Goal: Information Seeking & Learning: Learn about a topic

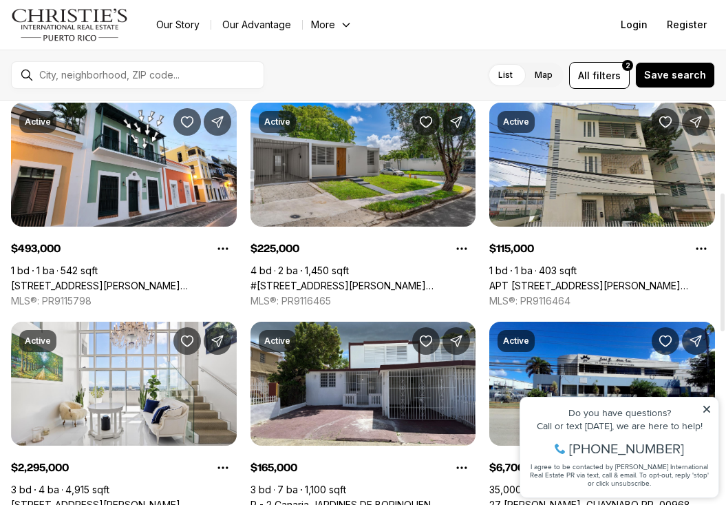
scroll to position [250, 0]
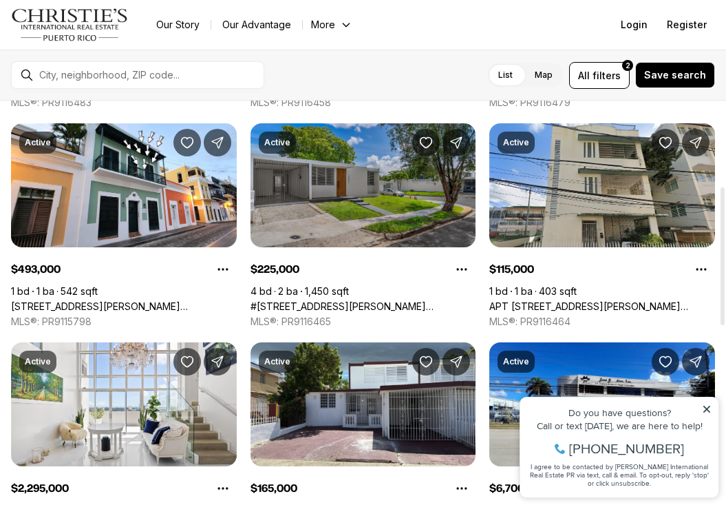
click at [352, 300] on link "#[STREET_ADDRESS][PERSON_NAME][PERSON_NAME]" at bounding box center [364, 306] width 226 height 12
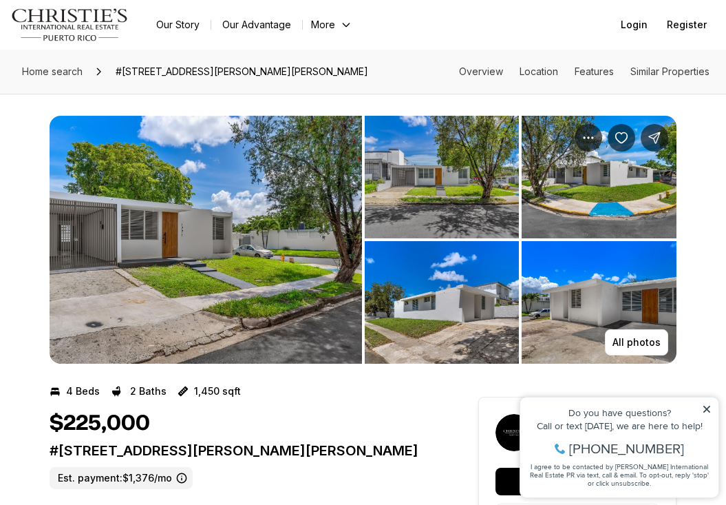
click at [206, 237] on img "View image gallery" at bounding box center [206, 240] width 313 height 248
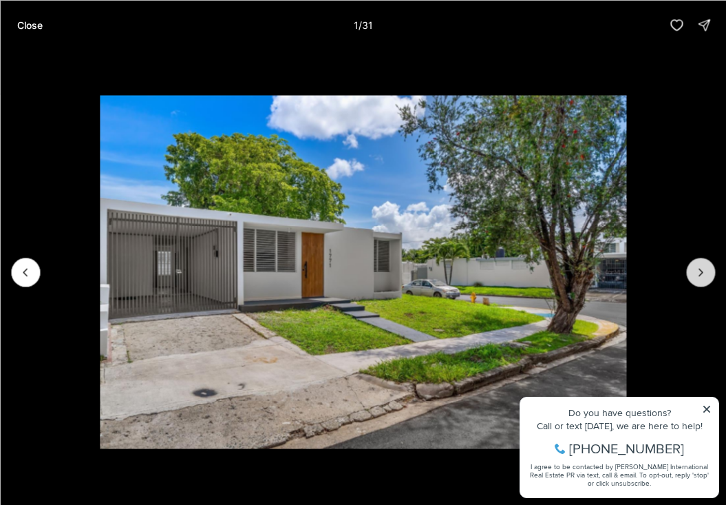
click at [705, 273] on icon "Next slide" at bounding box center [701, 272] width 14 height 14
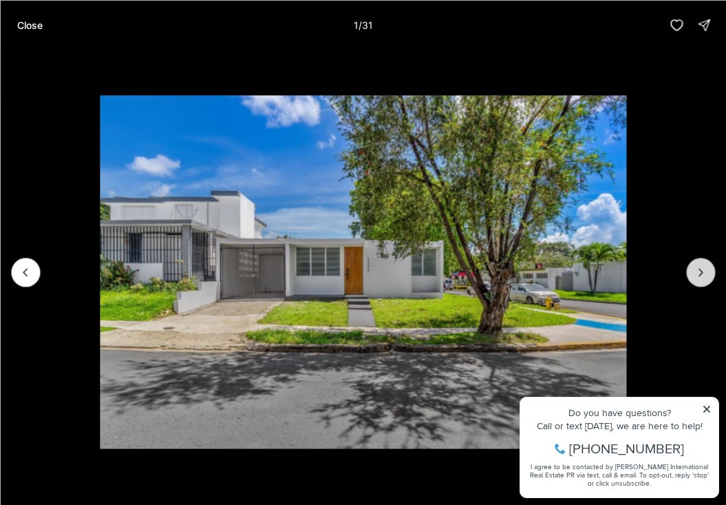
click at [705, 273] on icon "Next slide" at bounding box center [701, 272] width 14 height 14
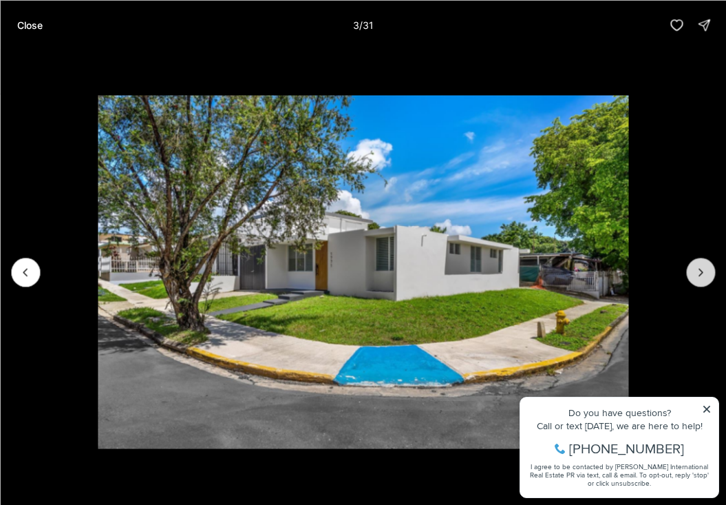
click at [705, 273] on icon "Next slide" at bounding box center [701, 272] width 14 height 14
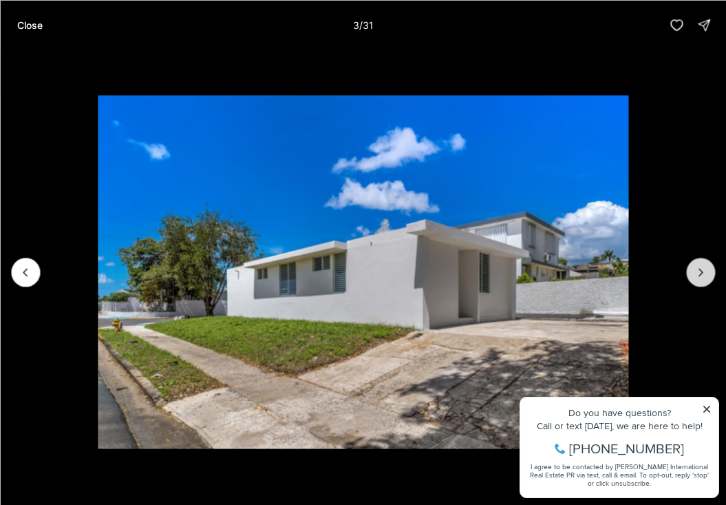
click at [705, 273] on icon "Next slide" at bounding box center [701, 272] width 14 height 14
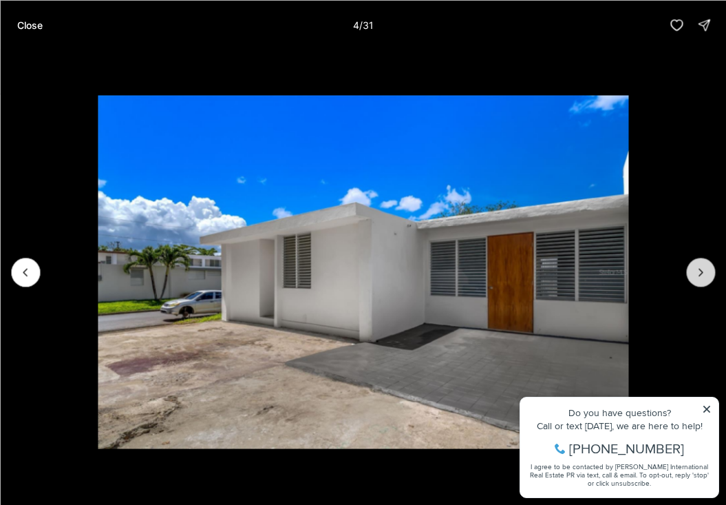
click at [705, 273] on icon "Next slide" at bounding box center [701, 272] width 14 height 14
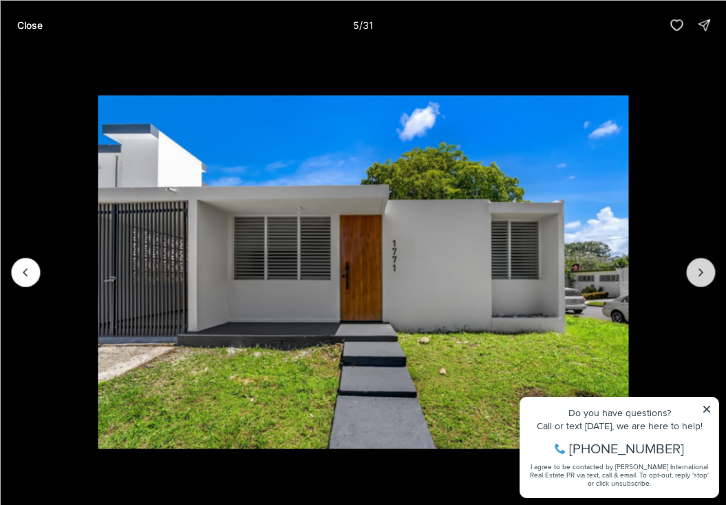
click at [705, 273] on icon "Next slide" at bounding box center [701, 272] width 14 height 14
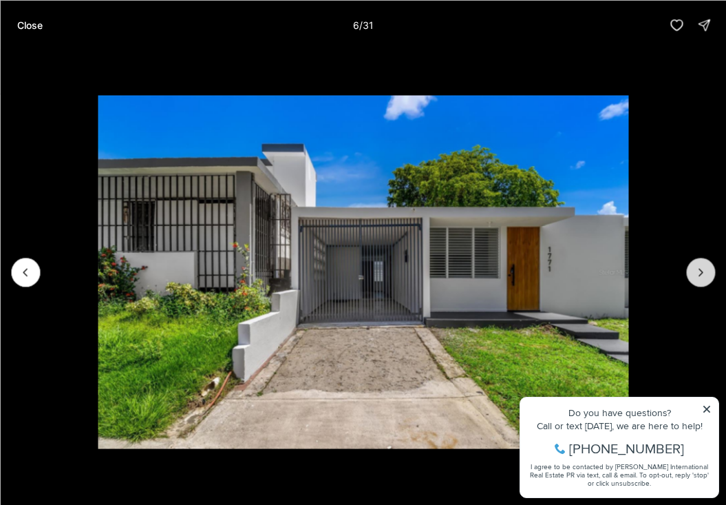
click at [705, 273] on icon "Next slide" at bounding box center [701, 272] width 14 height 14
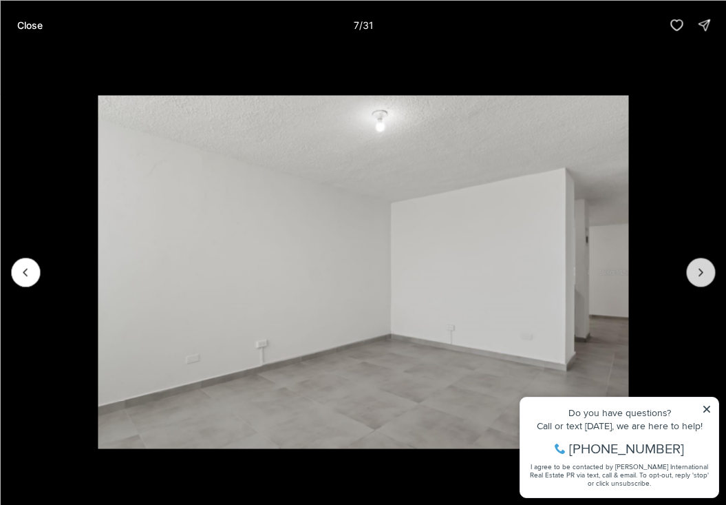
click at [705, 273] on icon "Next slide" at bounding box center [701, 272] width 14 height 14
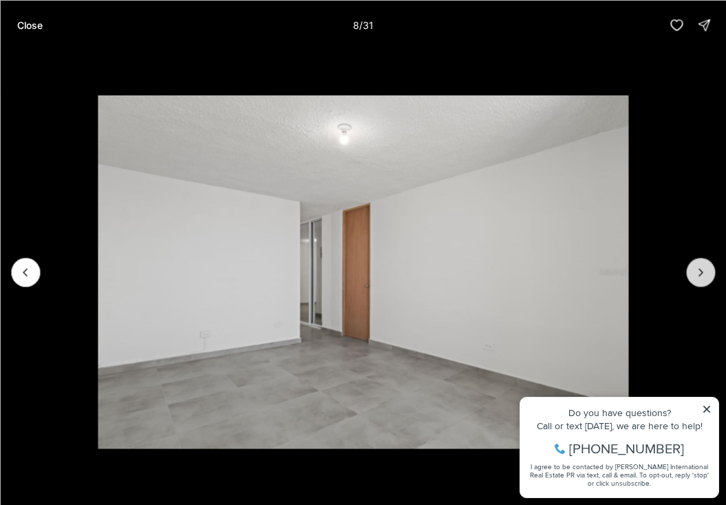
click at [705, 273] on icon "Next slide" at bounding box center [701, 272] width 14 height 14
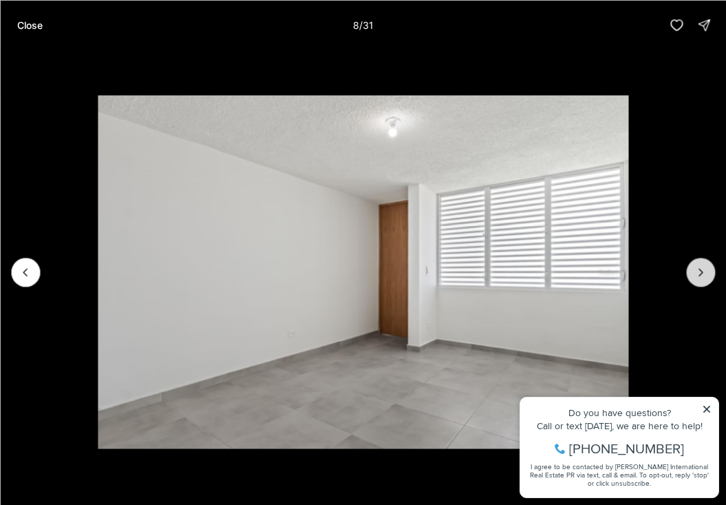
click at [705, 273] on icon "Next slide" at bounding box center [701, 272] width 14 height 14
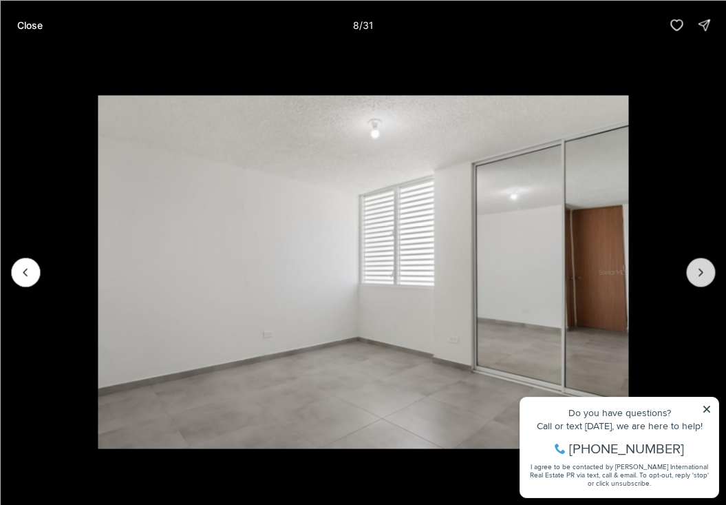
click at [705, 273] on icon "Next slide" at bounding box center [701, 272] width 14 height 14
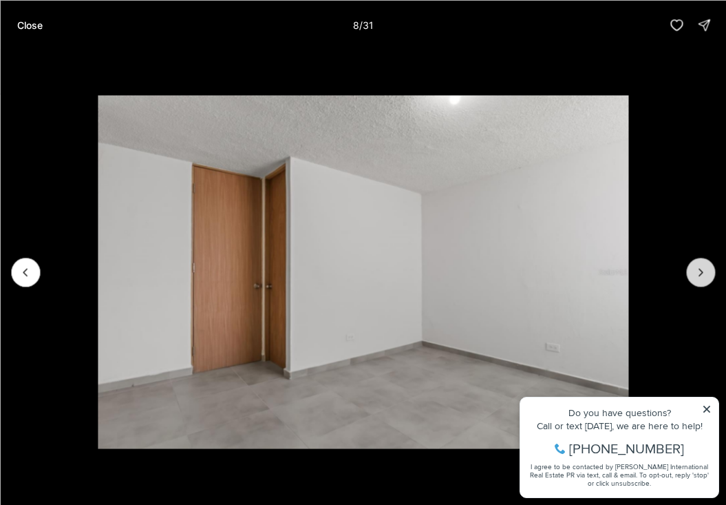
click at [705, 273] on icon "Next slide" at bounding box center [701, 272] width 14 height 14
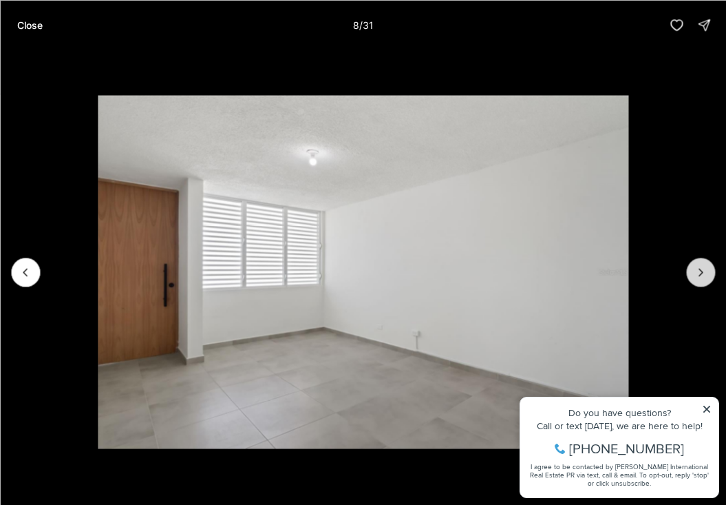
click at [705, 273] on icon "Next slide" at bounding box center [701, 272] width 14 height 14
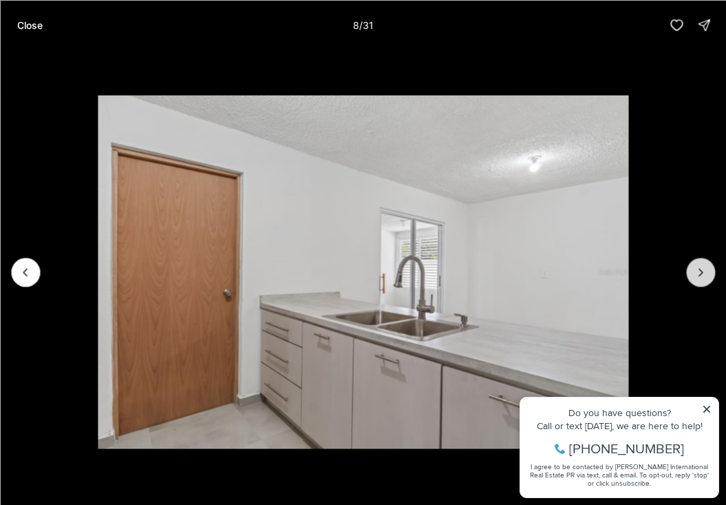
click at [705, 273] on icon "Next slide" at bounding box center [701, 272] width 14 height 14
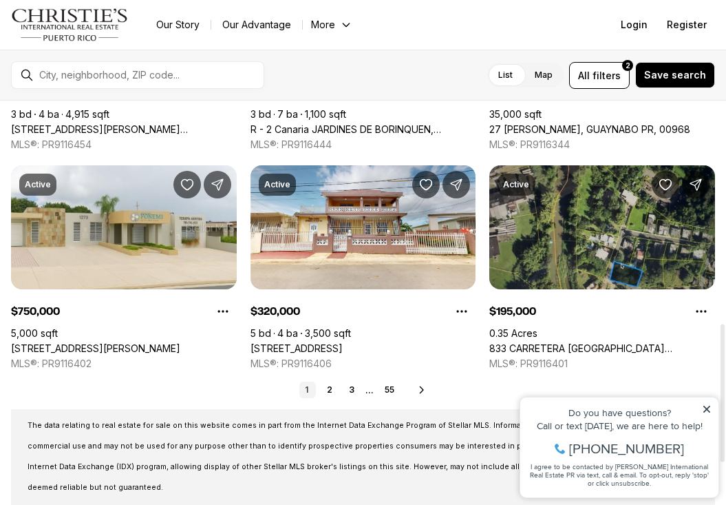
scroll to position [671, 0]
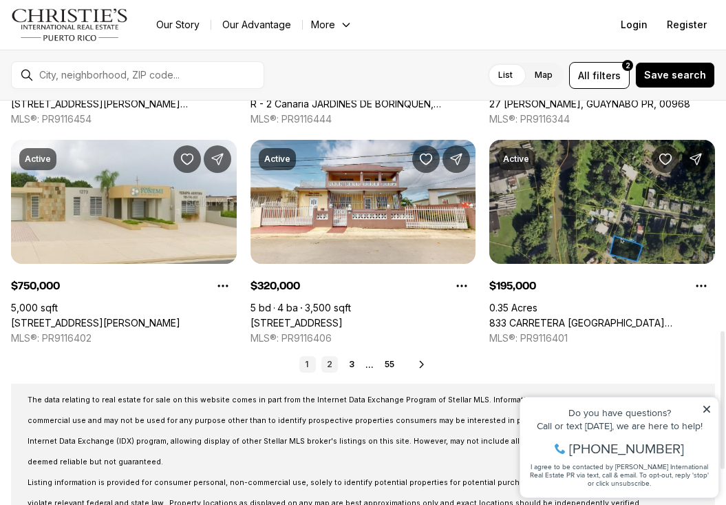
click at [328, 368] on link "2" at bounding box center [329, 364] width 17 height 17
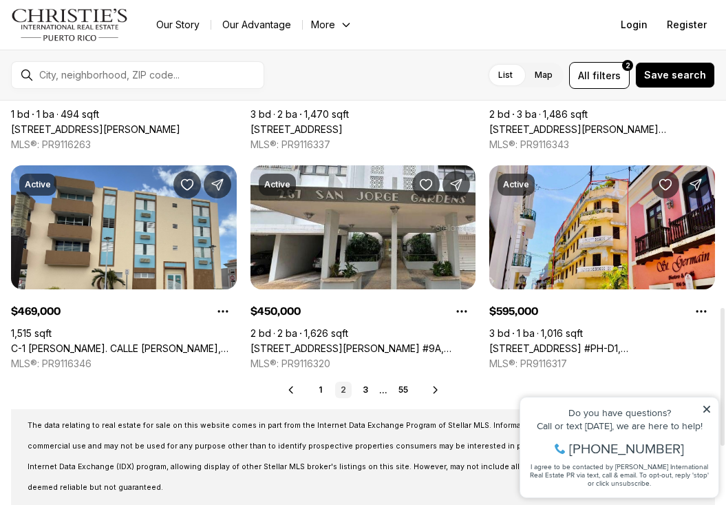
scroll to position [703, 0]
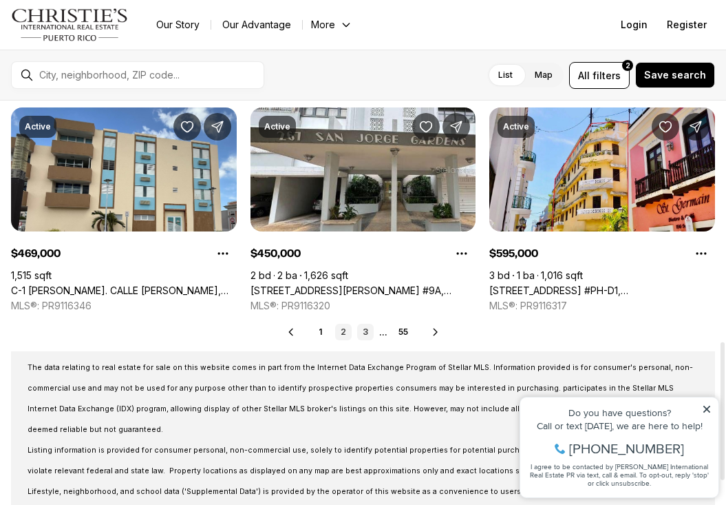
click at [364, 335] on link "3" at bounding box center [365, 332] width 17 height 17
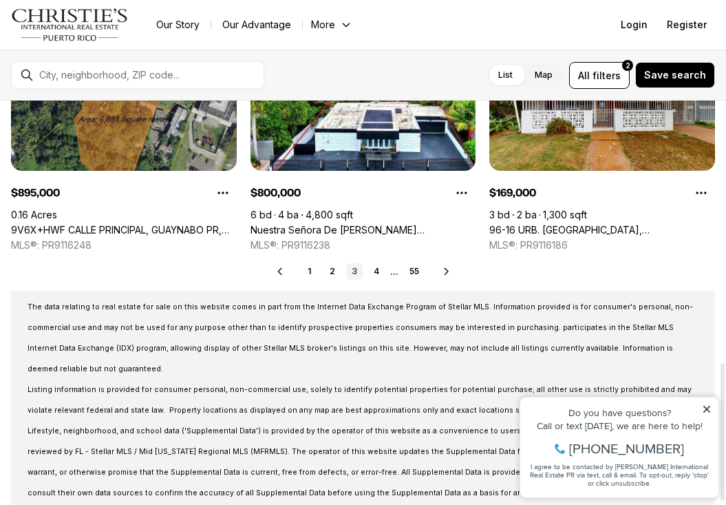
scroll to position [772, 0]
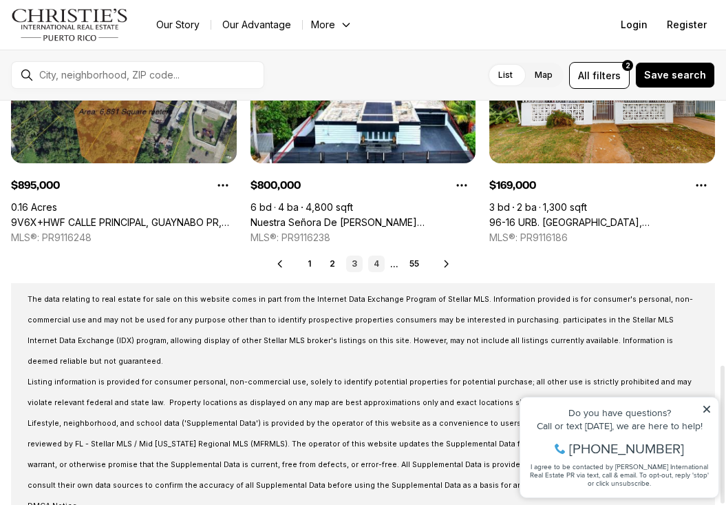
click at [375, 268] on link "4" at bounding box center [376, 263] width 17 height 17
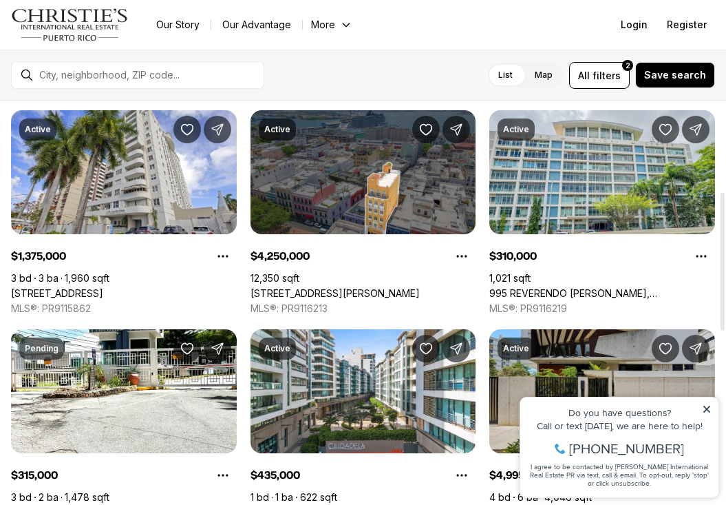
scroll to position [268, 0]
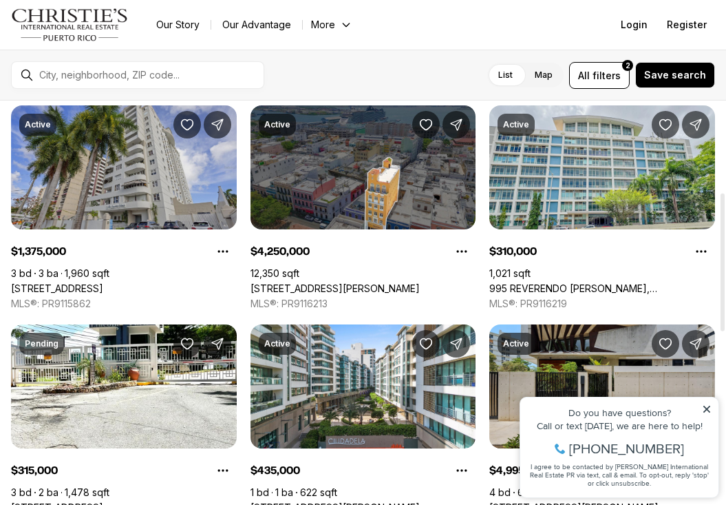
click at [103, 282] on link "[STREET_ADDRESS]" at bounding box center [57, 288] width 92 height 12
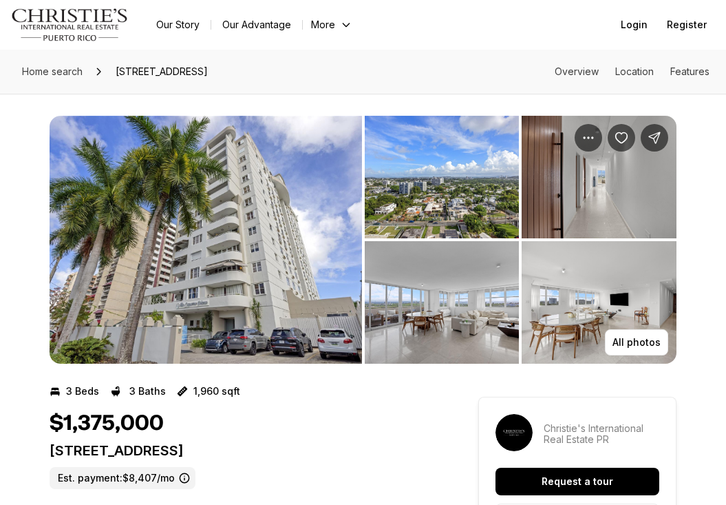
click at [414, 305] on img "View image gallery" at bounding box center [442, 302] width 155 height 123
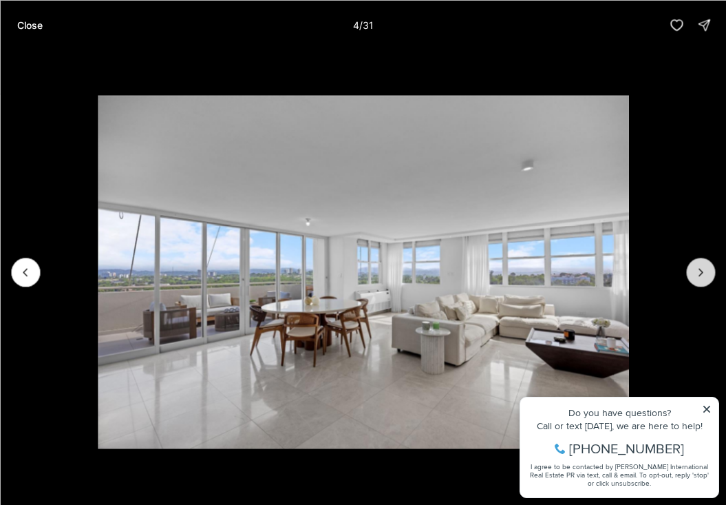
click at [697, 271] on icon "Next slide" at bounding box center [701, 272] width 14 height 14
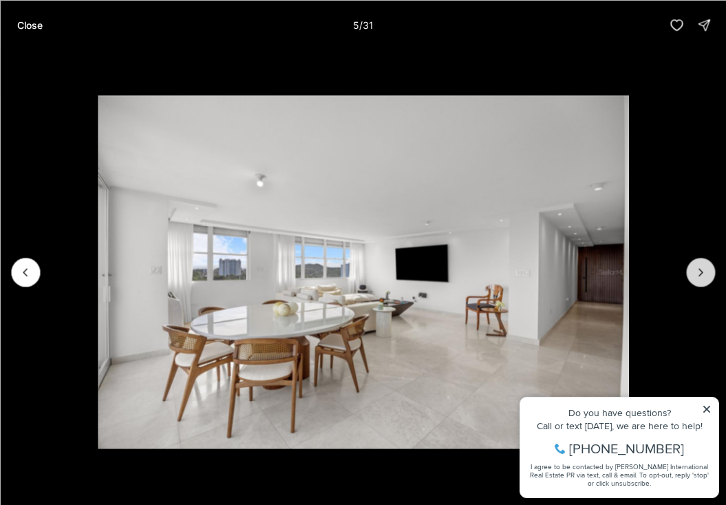
click at [697, 271] on icon "Next slide" at bounding box center [701, 272] width 14 height 14
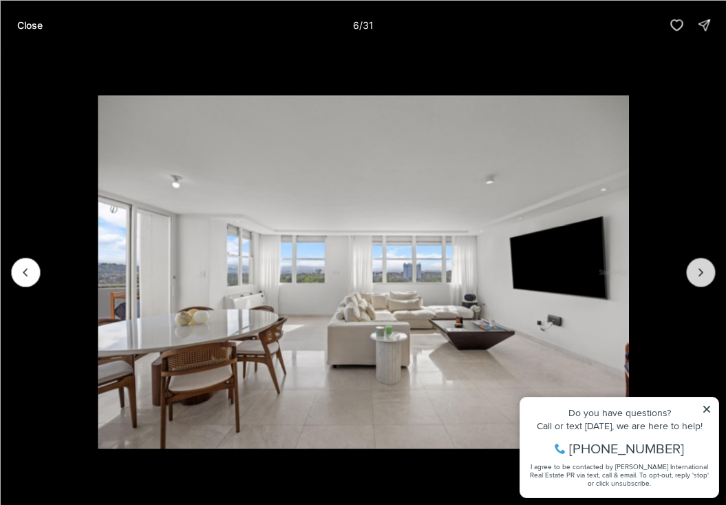
click at [697, 271] on icon "Next slide" at bounding box center [701, 272] width 14 height 14
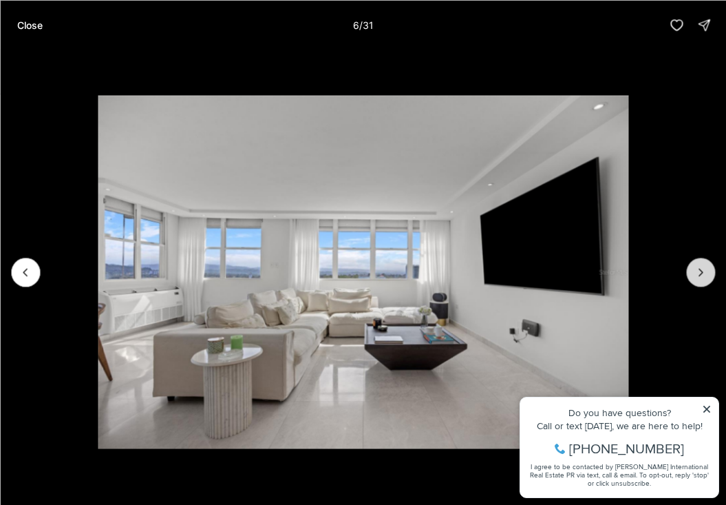
click at [697, 271] on icon "Next slide" at bounding box center [701, 272] width 14 height 14
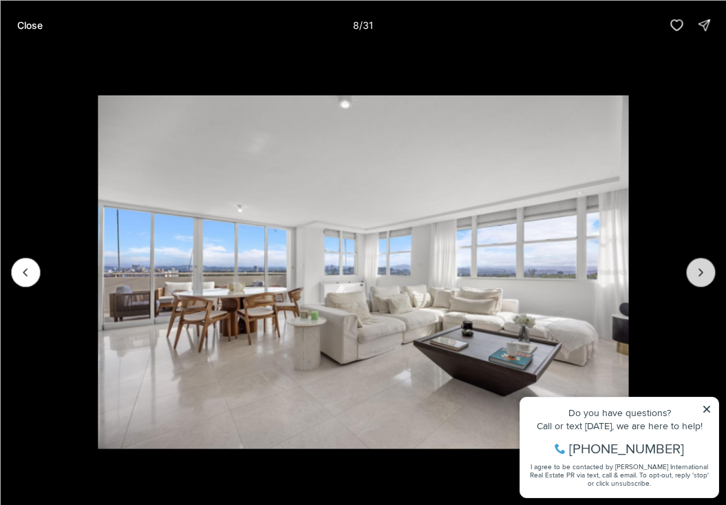
click at [697, 271] on icon "Next slide" at bounding box center [701, 272] width 14 height 14
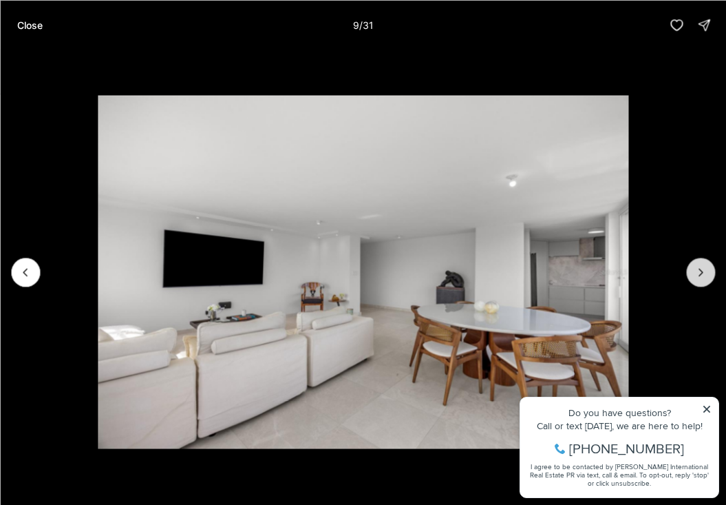
click at [697, 271] on icon "Next slide" at bounding box center [701, 272] width 14 height 14
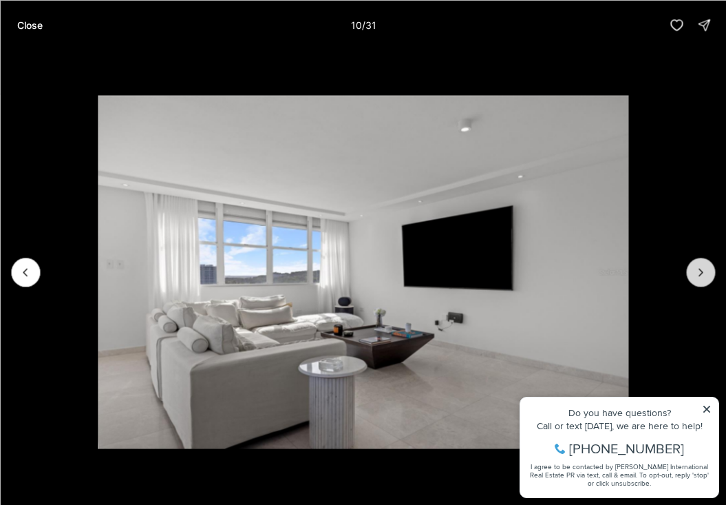
click at [697, 271] on icon "Next slide" at bounding box center [701, 272] width 14 height 14
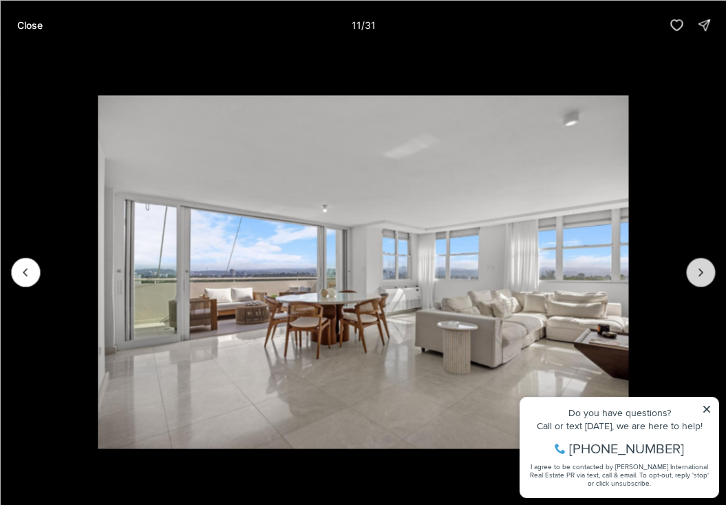
click at [697, 271] on icon "Next slide" at bounding box center [701, 272] width 14 height 14
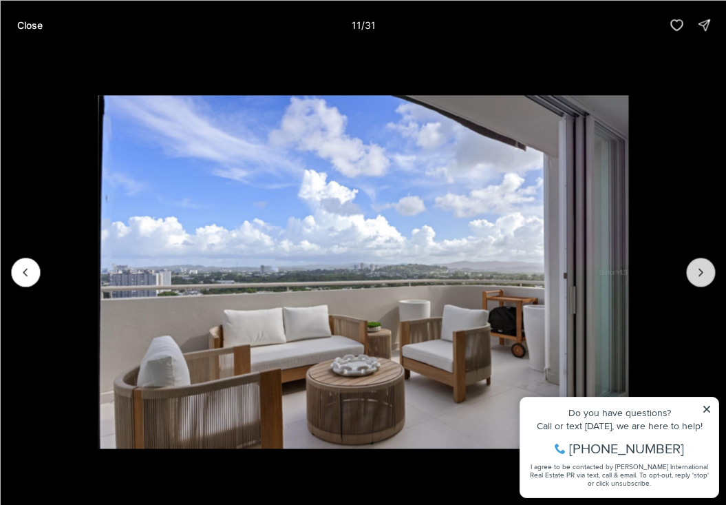
click at [697, 271] on icon "Next slide" at bounding box center [701, 272] width 14 height 14
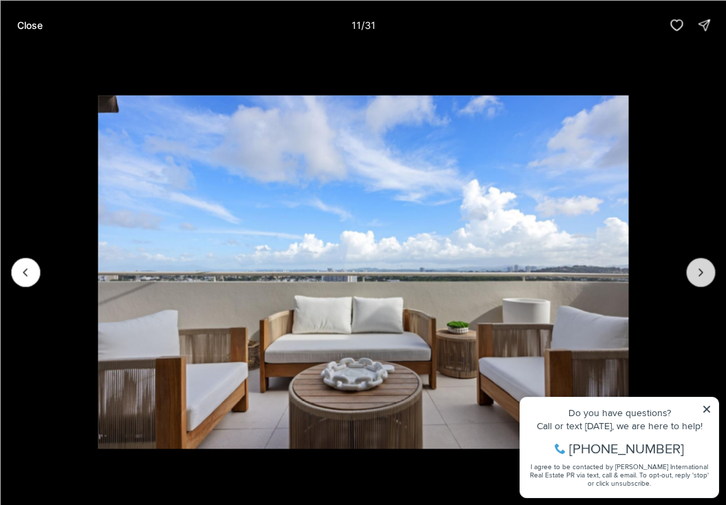
click at [697, 271] on icon "Next slide" at bounding box center [701, 272] width 14 height 14
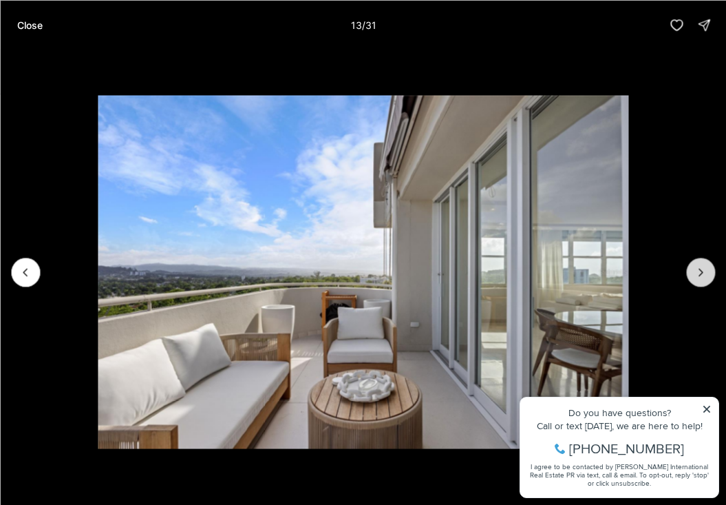
click at [697, 271] on icon "Next slide" at bounding box center [701, 272] width 14 height 14
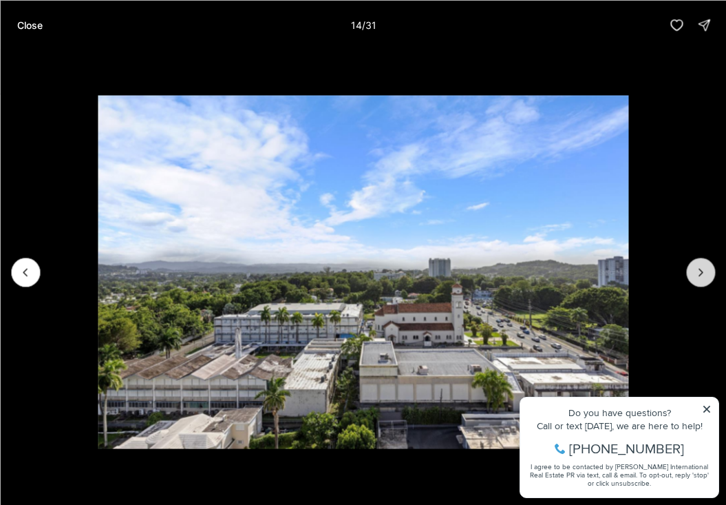
click at [697, 271] on icon "Next slide" at bounding box center [701, 272] width 14 height 14
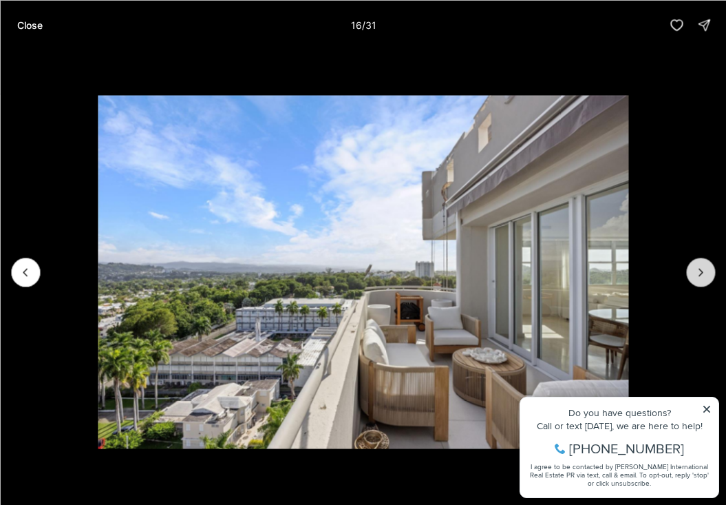
click at [697, 271] on icon "Next slide" at bounding box center [701, 272] width 14 height 14
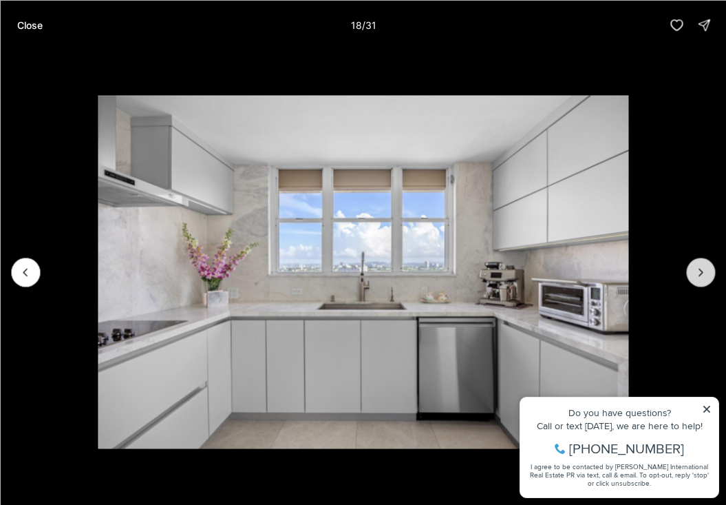
click at [697, 271] on icon "Next slide" at bounding box center [701, 272] width 14 height 14
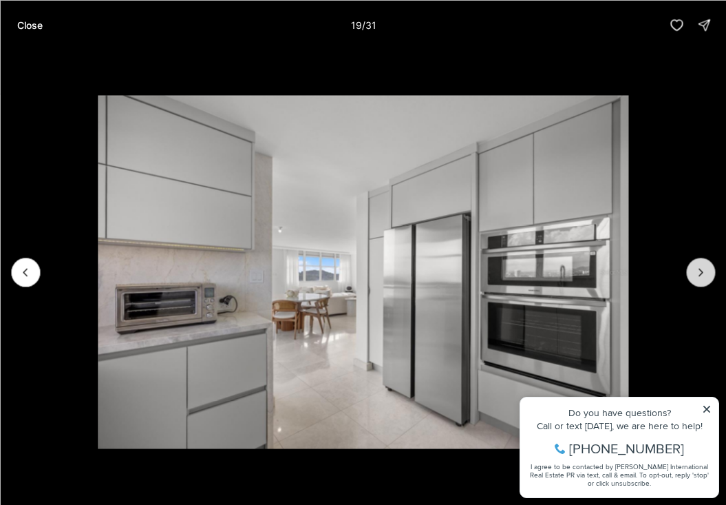
click at [697, 271] on icon "Next slide" at bounding box center [701, 272] width 14 height 14
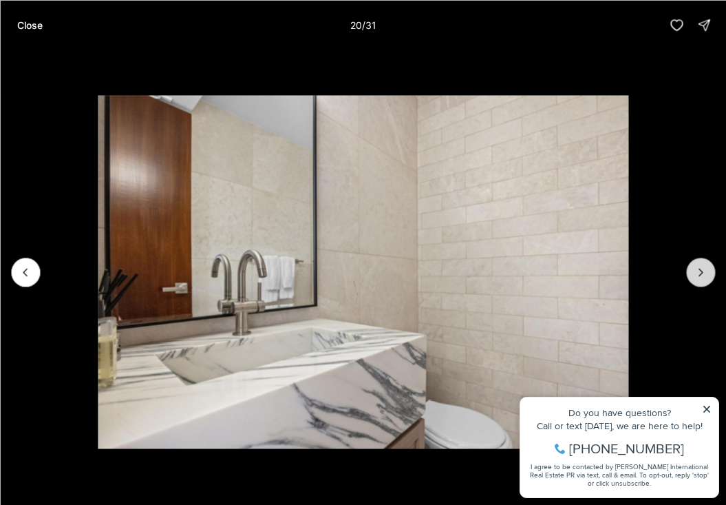
click at [697, 271] on icon "Next slide" at bounding box center [701, 272] width 14 height 14
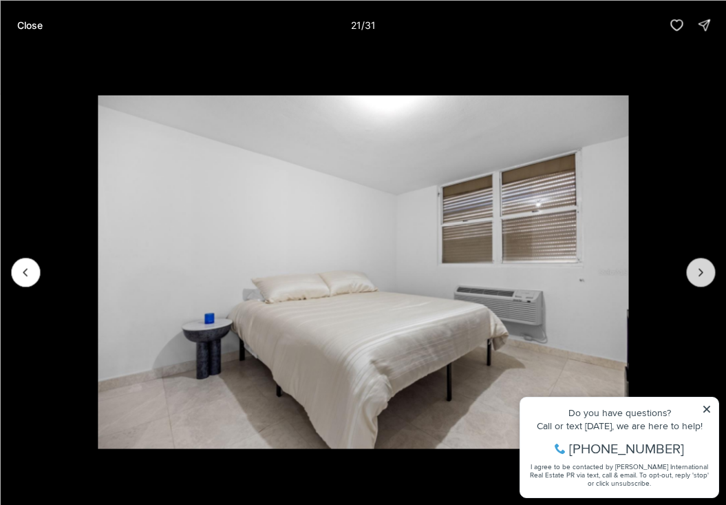
click at [697, 271] on icon "Next slide" at bounding box center [701, 272] width 14 height 14
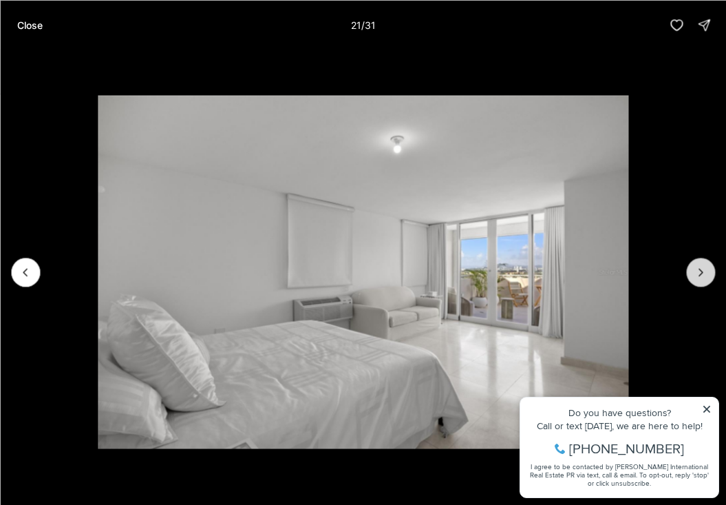
click at [697, 271] on icon "Next slide" at bounding box center [701, 272] width 14 height 14
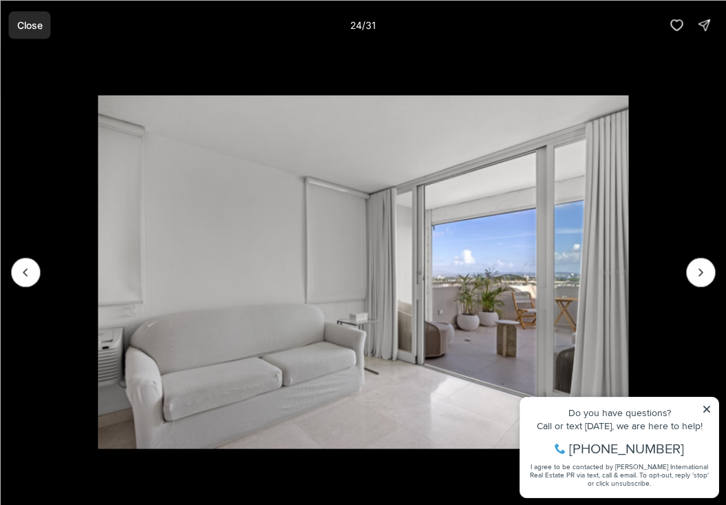
click at [18, 23] on p "Close" at bounding box center [29, 24] width 25 height 11
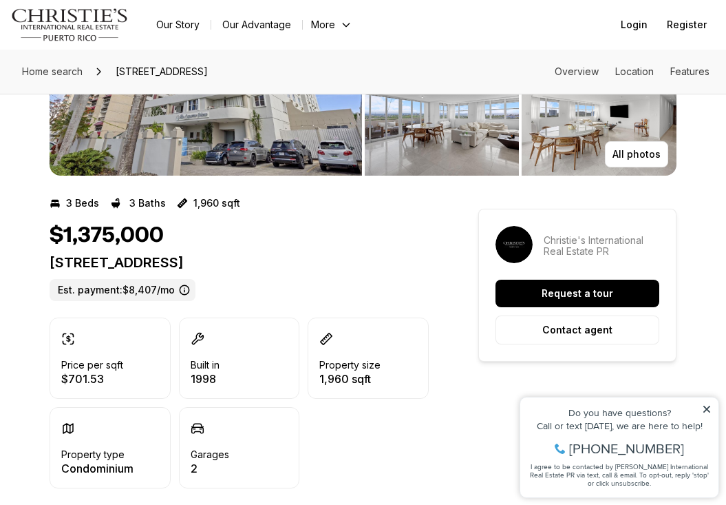
scroll to position [190, 0]
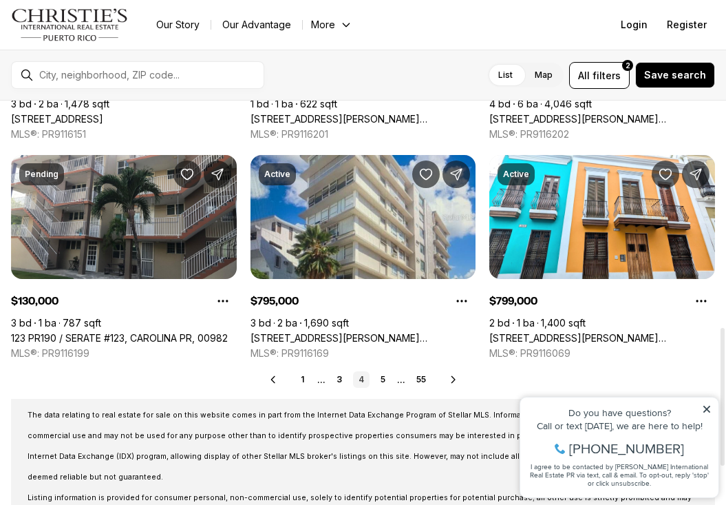
scroll to position [668, 0]
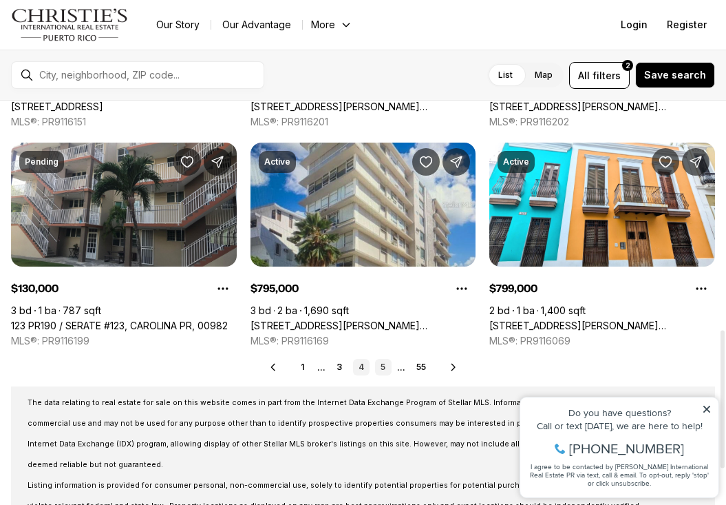
click at [386, 367] on link "5" at bounding box center [383, 367] width 17 height 17
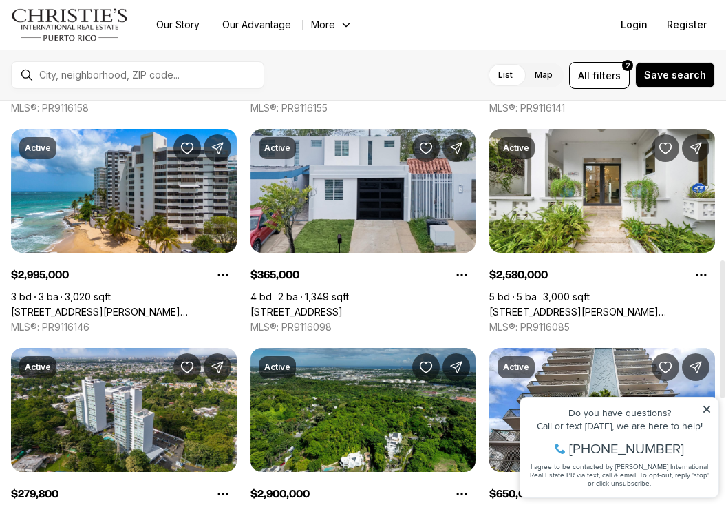
scroll to position [464, 0]
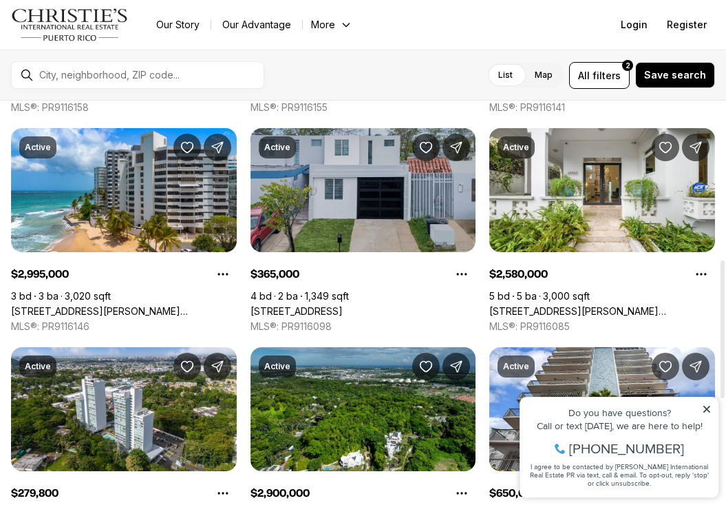
click at [343, 305] on link "[STREET_ADDRESS]" at bounding box center [297, 311] width 92 height 12
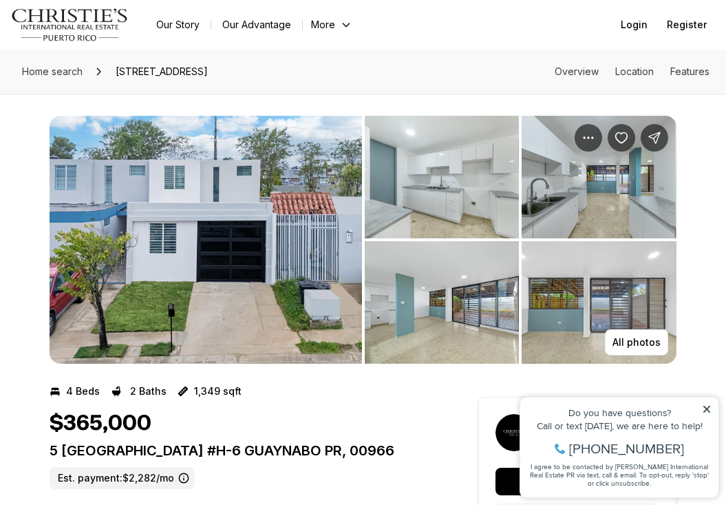
click at [209, 200] on img "View image gallery" at bounding box center [206, 240] width 313 height 248
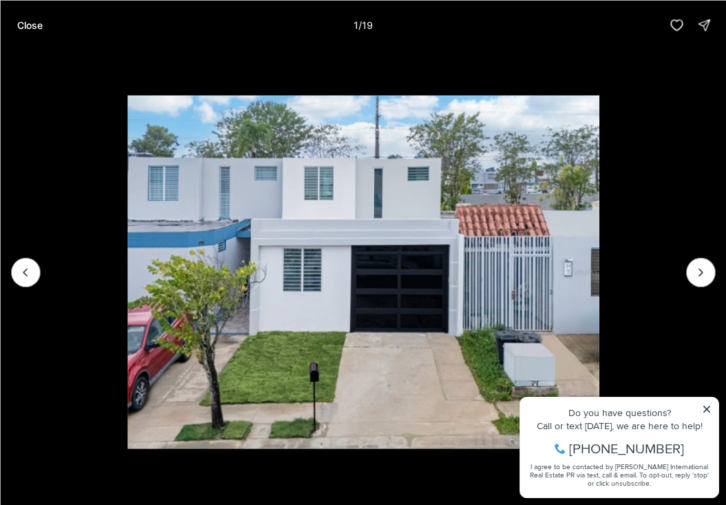
click at [380, 254] on img "1 of 19" at bounding box center [362, 271] width 471 height 353
click at [701, 271] on icon "Next slide" at bounding box center [701, 272] width 14 height 14
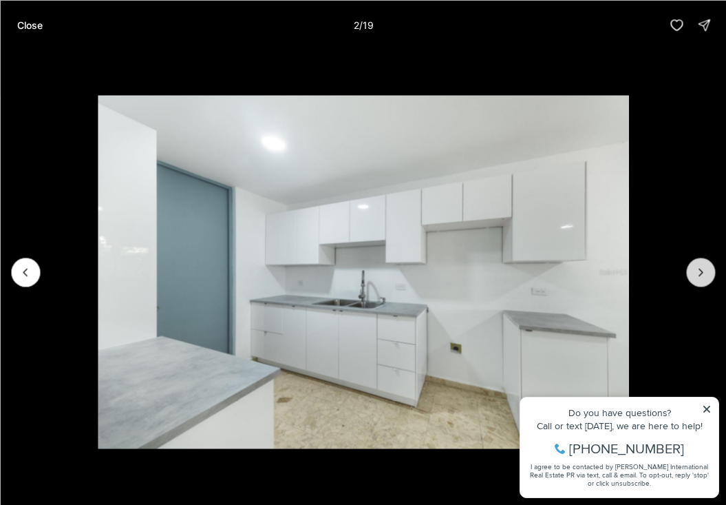
click at [701, 271] on icon "Next slide" at bounding box center [701, 272] width 14 height 14
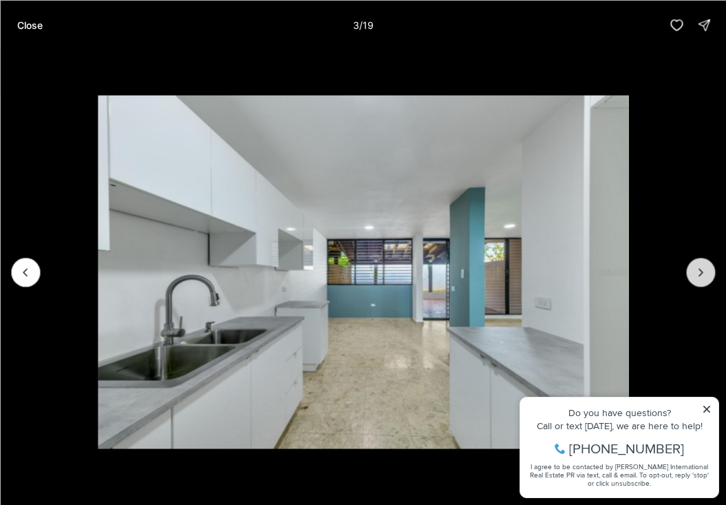
click at [701, 271] on icon "Next slide" at bounding box center [701, 272] width 14 height 14
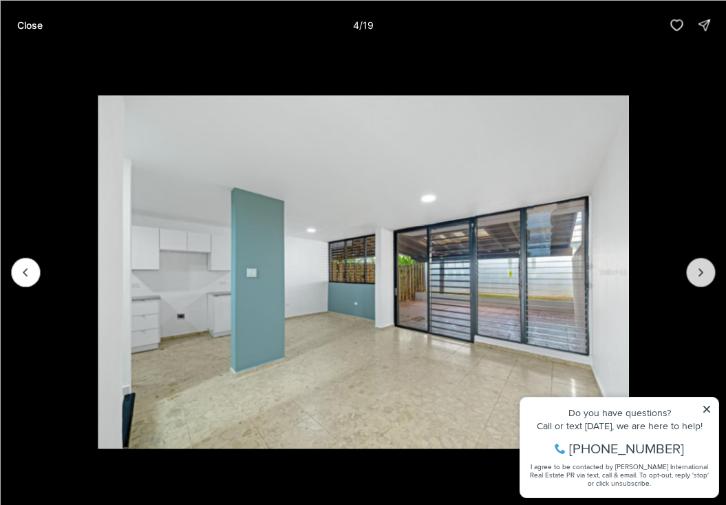
click at [701, 271] on icon "Next slide" at bounding box center [701, 272] width 14 height 14
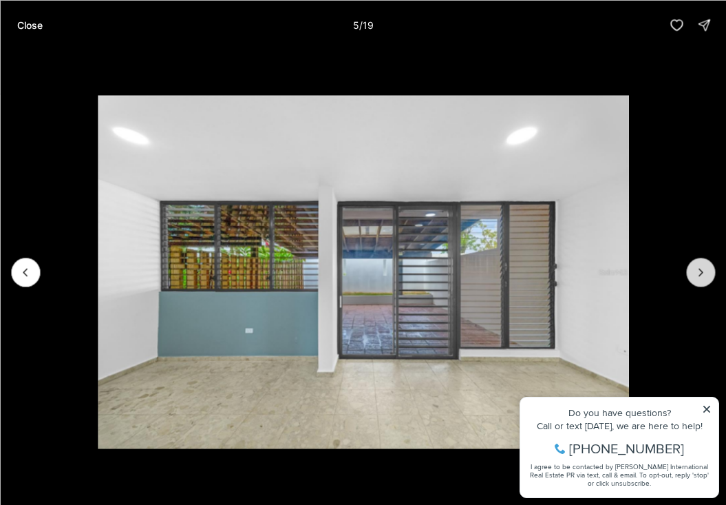
click at [701, 271] on icon "Next slide" at bounding box center [701, 272] width 14 height 14
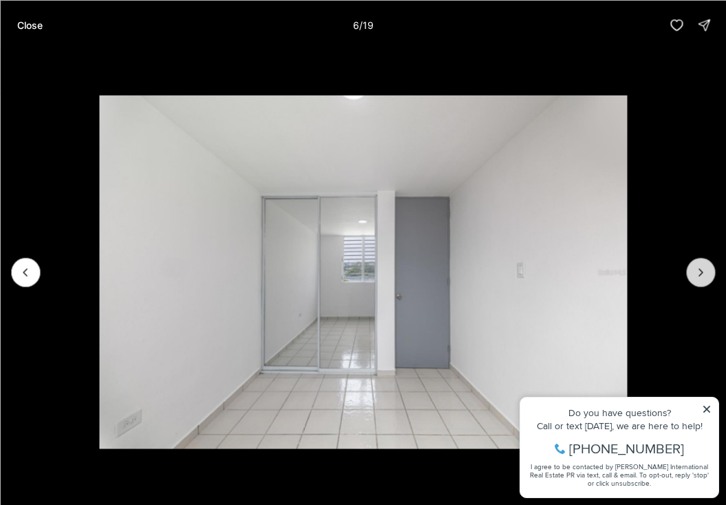
click at [701, 271] on icon "Next slide" at bounding box center [701, 272] width 14 height 14
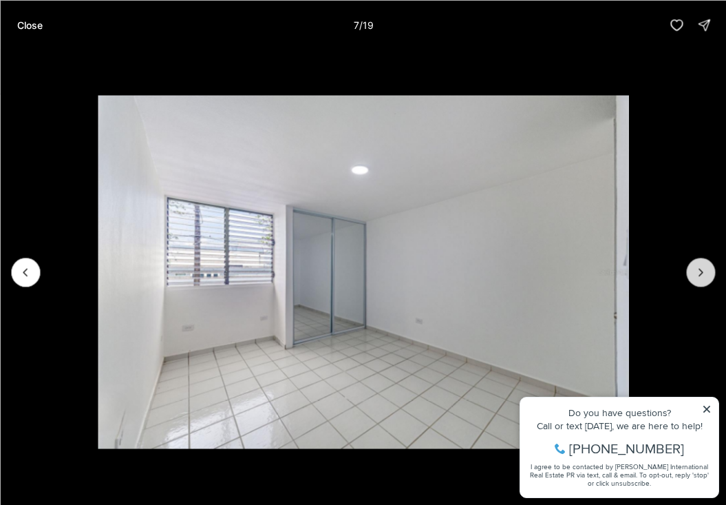
click at [701, 271] on icon "Next slide" at bounding box center [701, 272] width 14 height 14
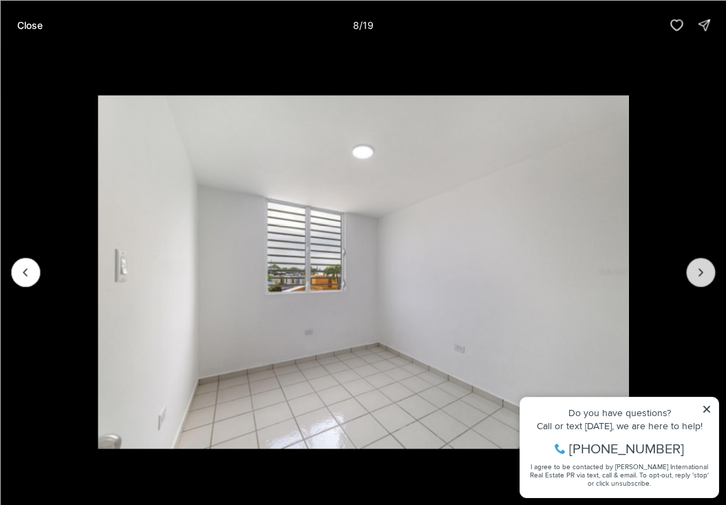
click at [701, 271] on icon "Next slide" at bounding box center [701, 272] width 14 height 14
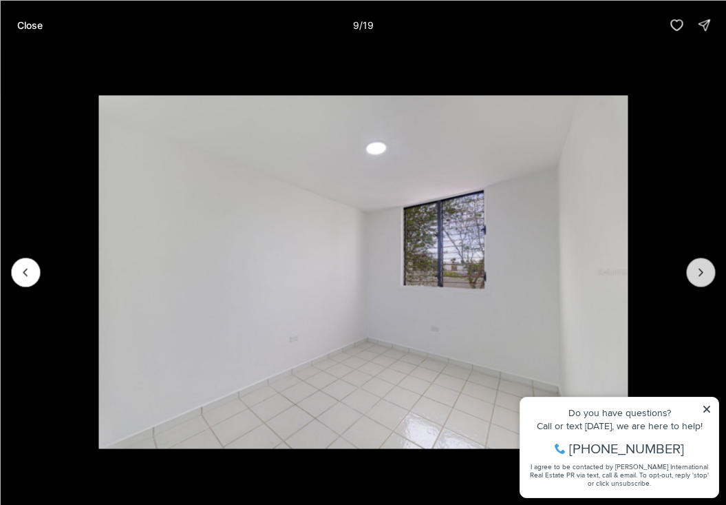
click at [701, 271] on icon "Next slide" at bounding box center [701, 272] width 14 height 14
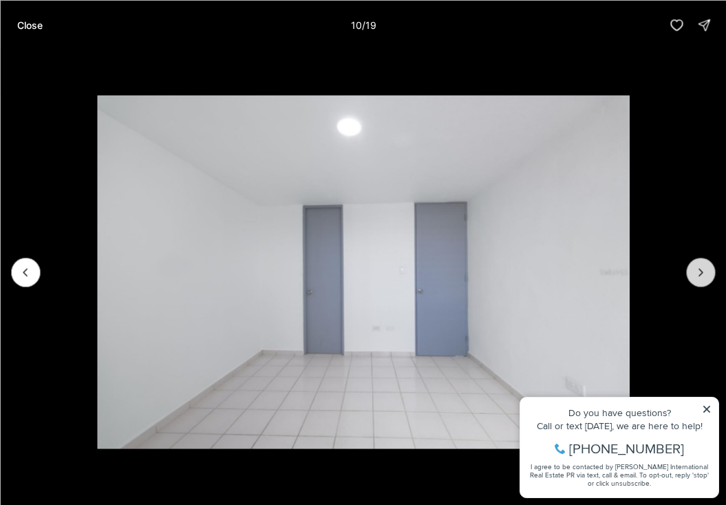
click at [701, 271] on icon "Next slide" at bounding box center [701, 272] width 14 height 14
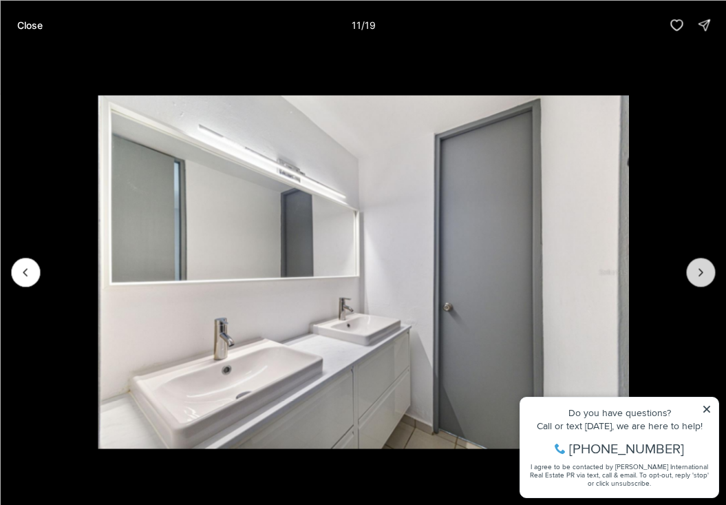
click at [701, 271] on icon "Next slide" at bounding box center [701, 272] width 14 height 14
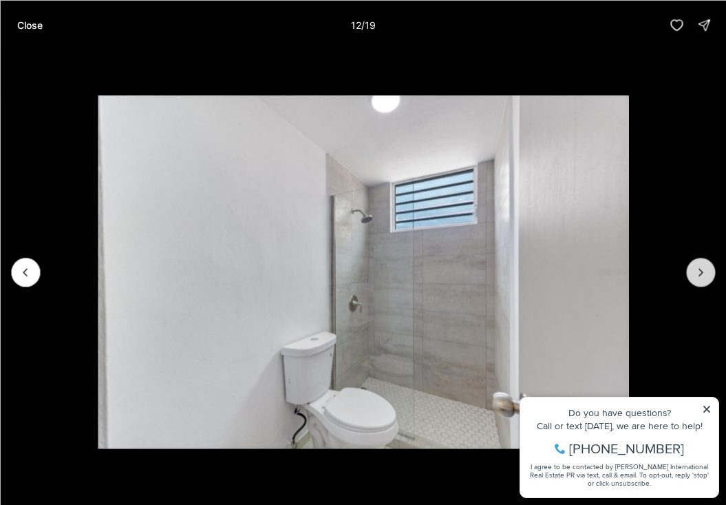
click at [701, 271] on icon "Next slide" at bounding box center [701, 272] width 14 height 14
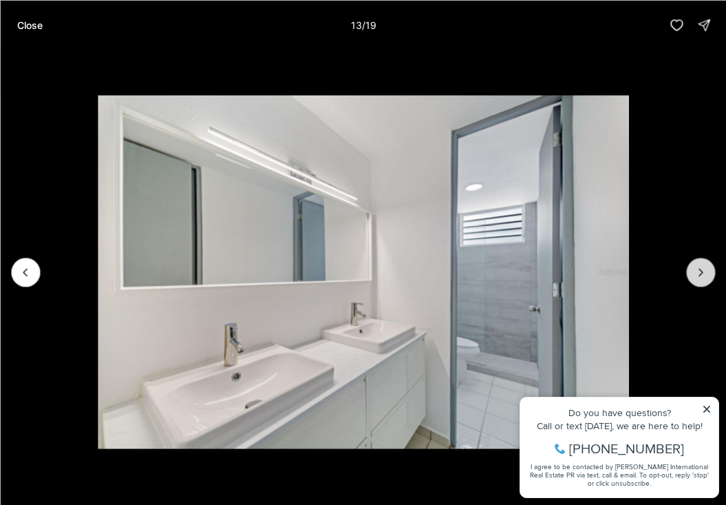
click at [701, 271] on icon "Next slide" at bounding box center [701, 272] width 14 height 14
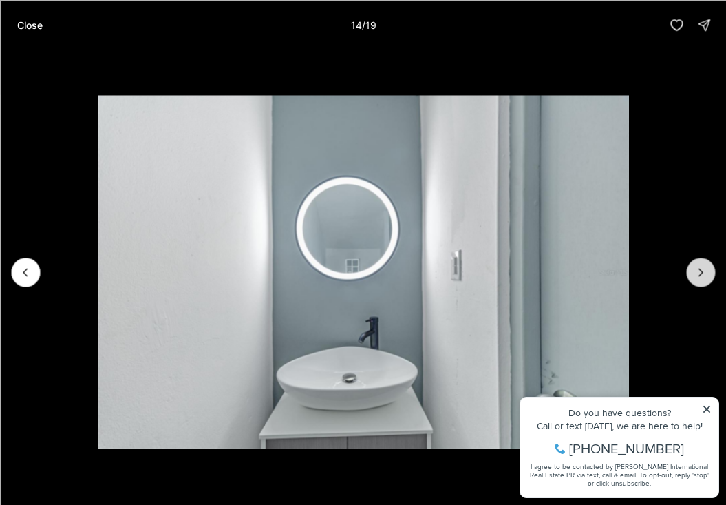
click at [701, 271] on icon "Next slide" at bounding box center [701, 272] width 14 height 14
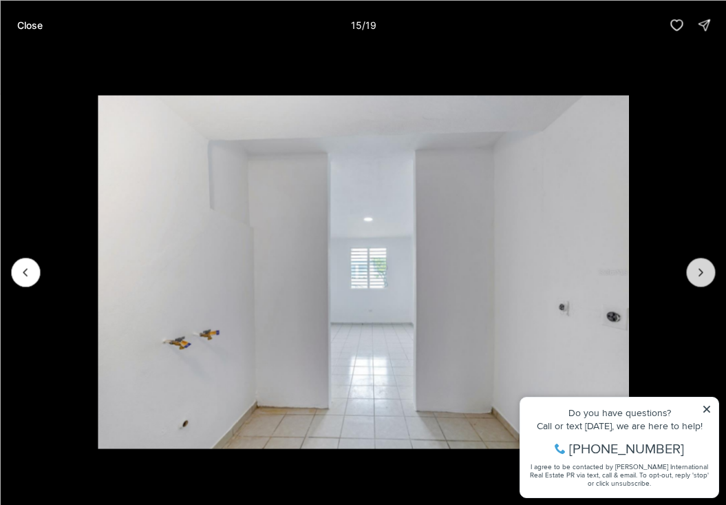
click at [701, 271] on icon "Next slide" at bounding box center [701, 272] width 14 height 14
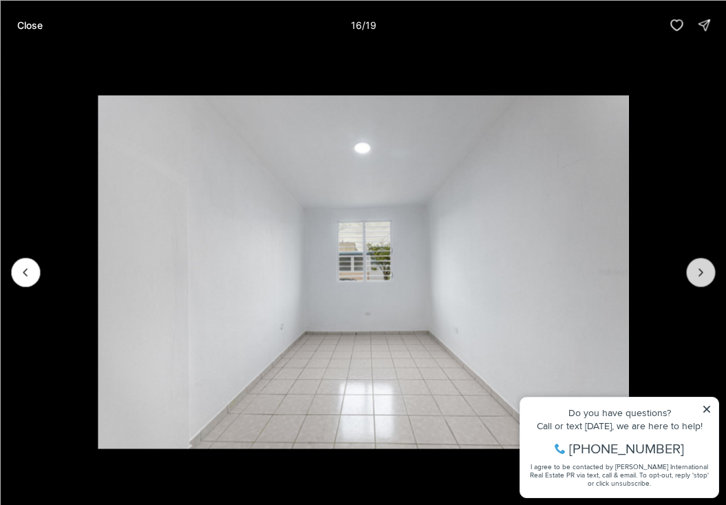
click at [701, 271] on icon "Next slide" at bounding box center [701, 272] width 14 height 14
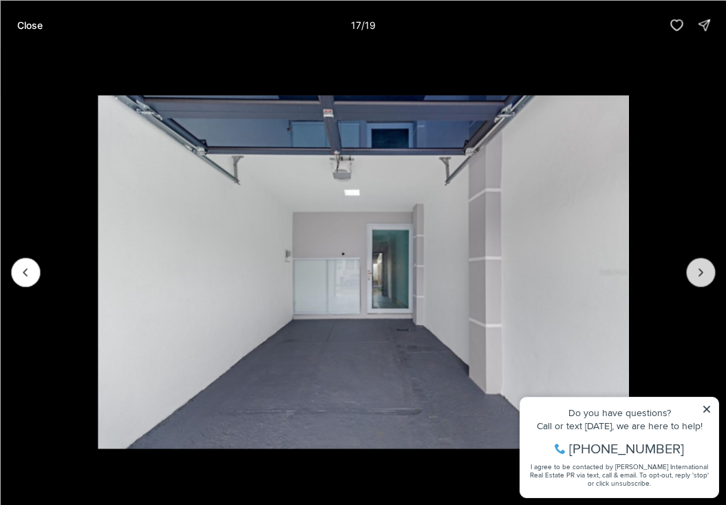
click at [701, 271] on icon "Next slide" at bounding box center [701, 272] width 14 height 14
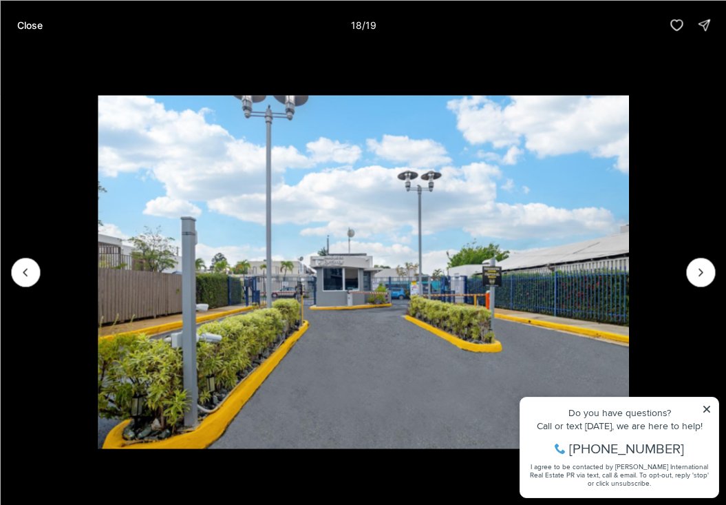
click at [351, 268] on img "18 of 19" at bounding box center [363, 271] width 530 height 353
click at [33, 25] on p "Close" at bounding box center [29, 24] width 25 height 11
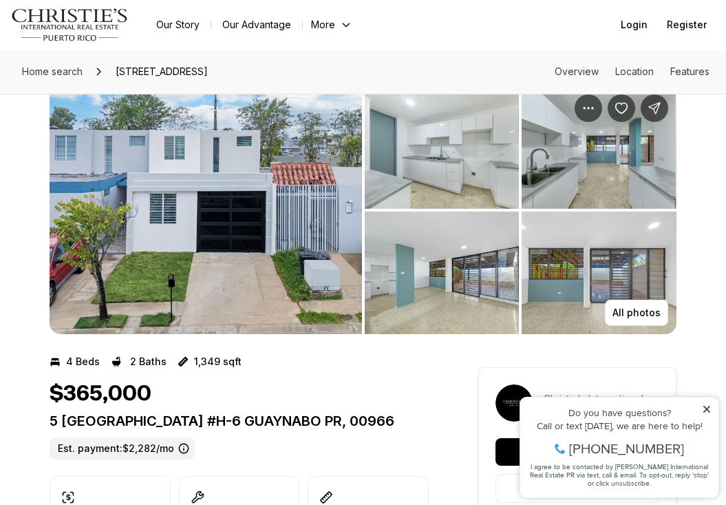
scroll to position [31, 0]
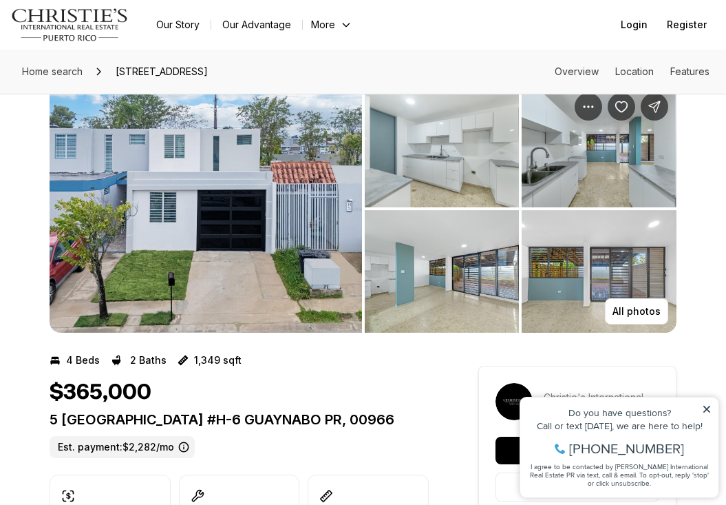
click at [437, 163] on img "View image gallery" at bounding box center [442, 146] width 155 height 123
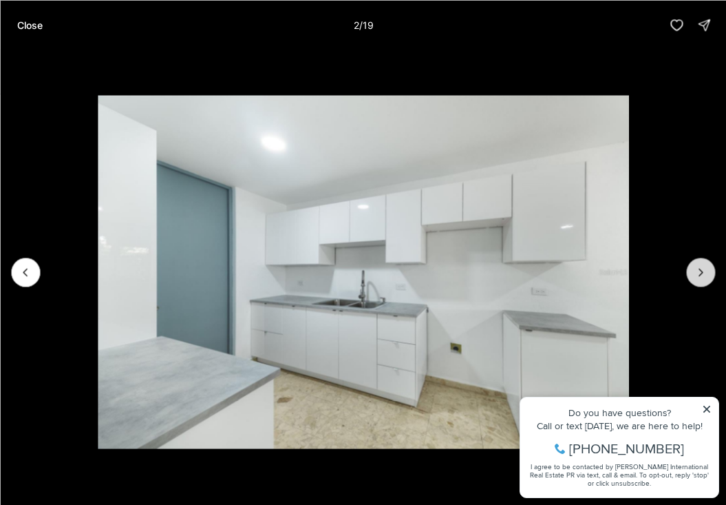
click at [708, 275] on button "Next slide" at bounding box center [700, 271] width 29 height 29
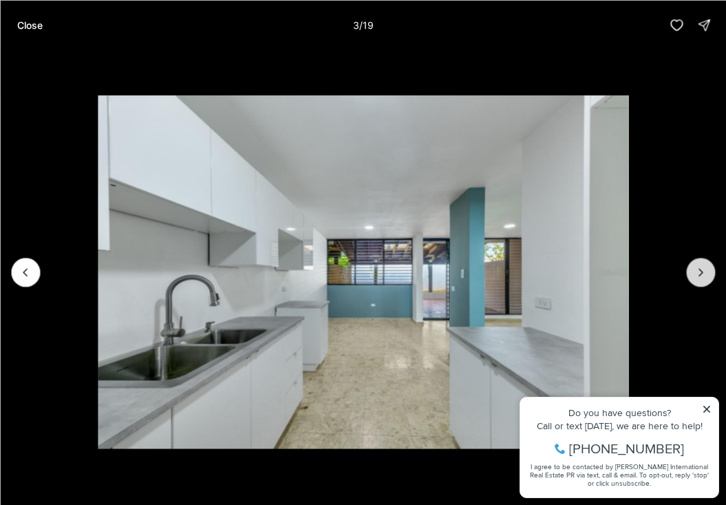
click at [705, 273] on icon "Next slide" at bounding box center [701, 272] width 14 height 14
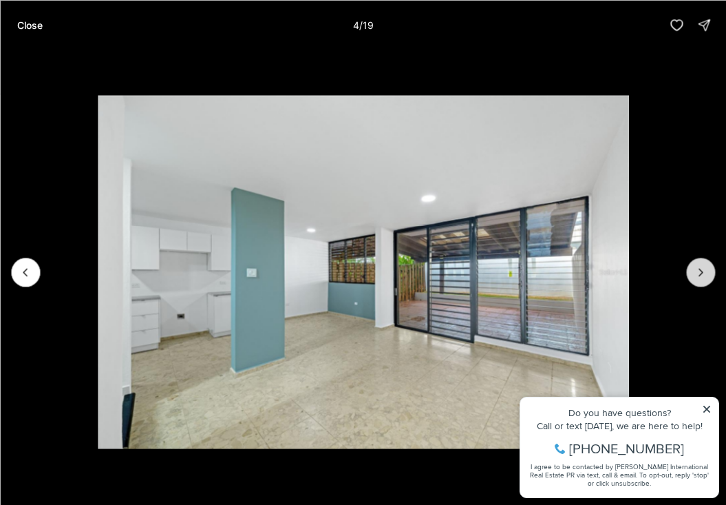
click at [703, 273] on icon "Next slide" at bounding box center [701, 272] width 14 height 14
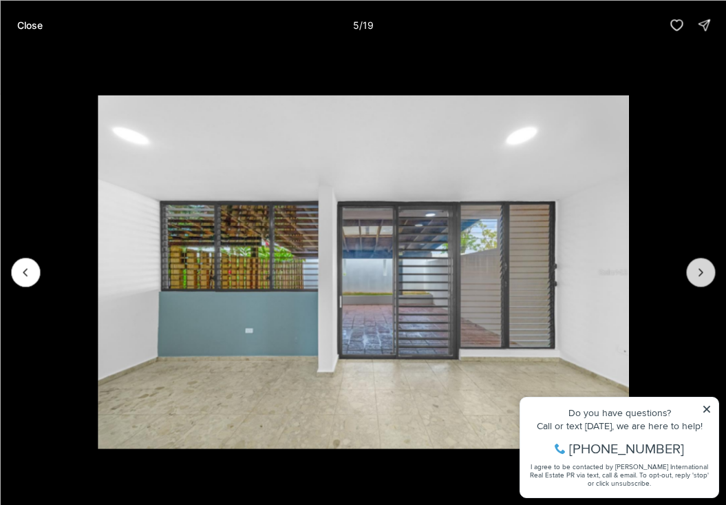
click at [702, 275] on icon "Next slide" at bounding box center [701, 272] width 14 height 14
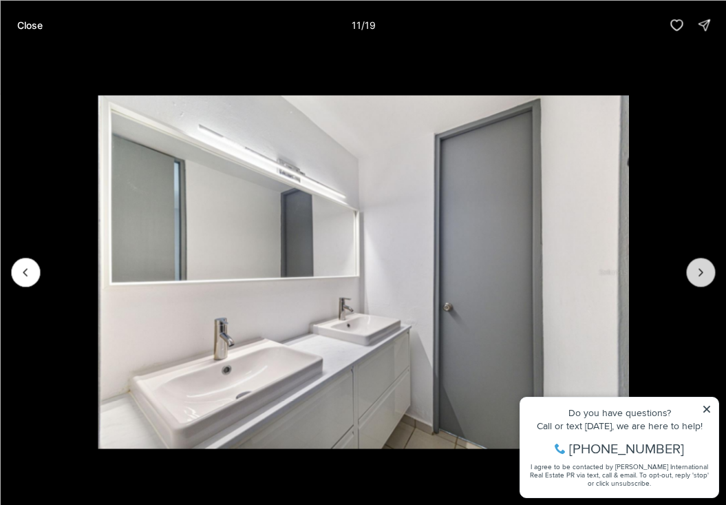
click at [710, 282] on button "Next slide" at bounding box center [700, 271] width 29 height 29
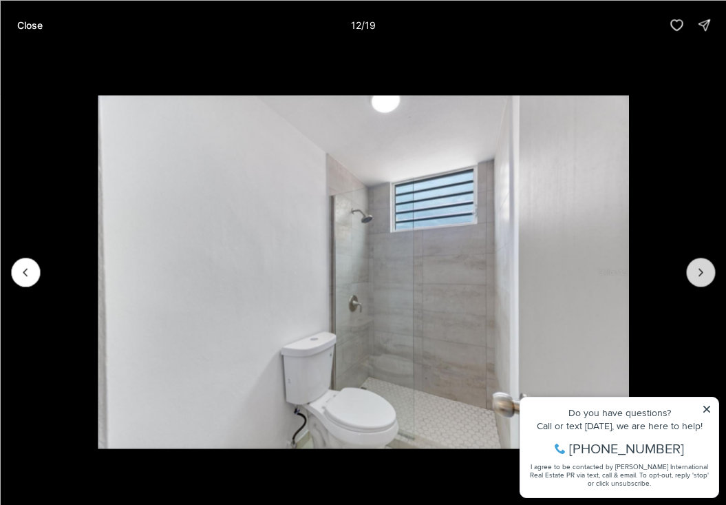
click at [710, 282] on button "Next slide" at bounding box center [700, 271] width 29 height 29
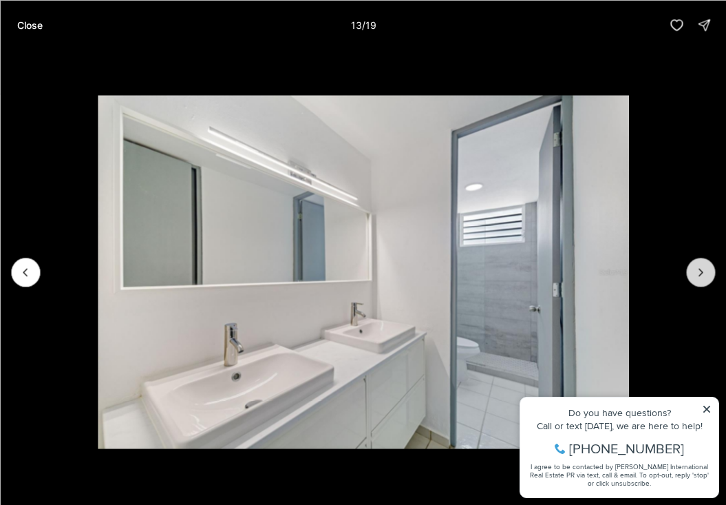
click at [710, 282] on button "Next slide" at bounding box center [700, 271] width 29 height 29
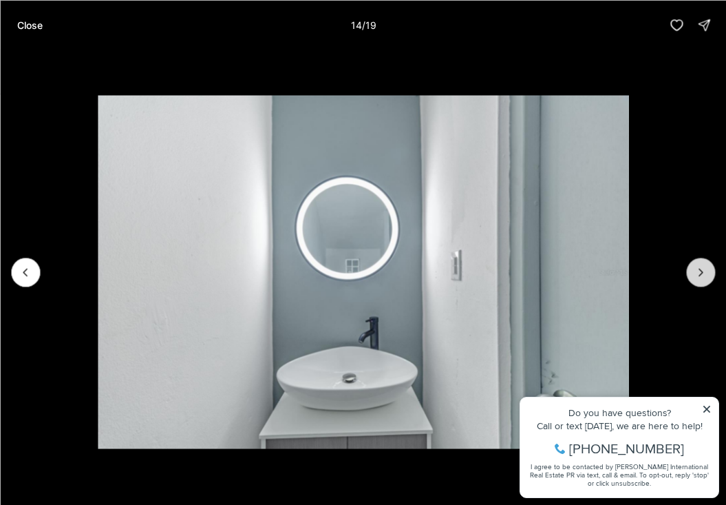
click at [710, 282] on button "Next slide" at bounding box center [700, 271] width 29 height 29
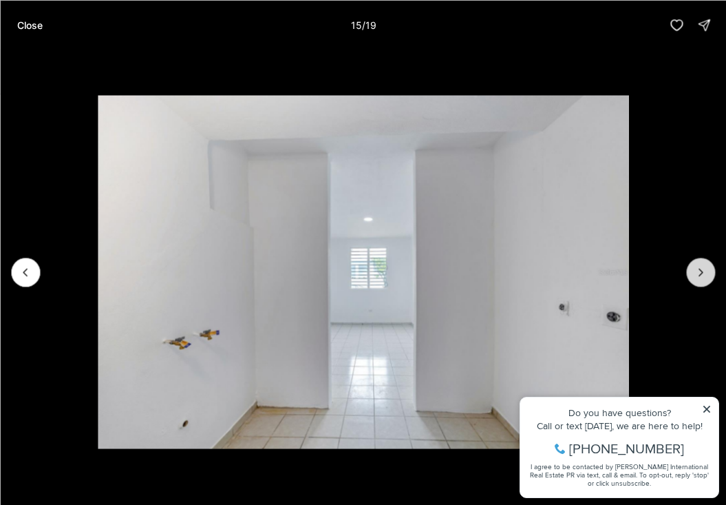
click at [702, 278] on icon "Next slide" at bounding box center [701, 272] width 14 height 14
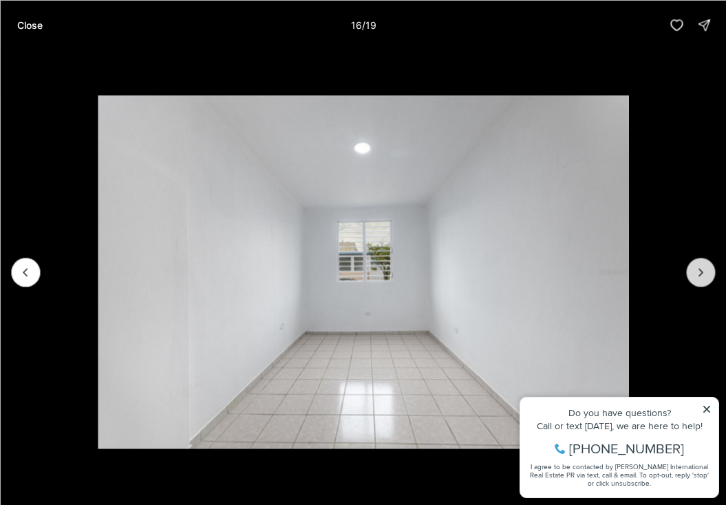
click at [702, 278] on icon "Next slide" at bounding box center [701, 272] width 14 height 14
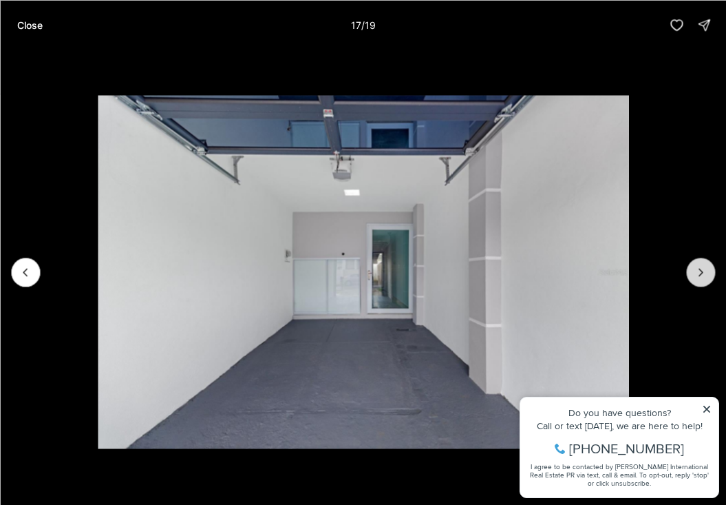
click at [702, 278] on icon "Next slide" at bounding box center [701, 272] width 14 height 14
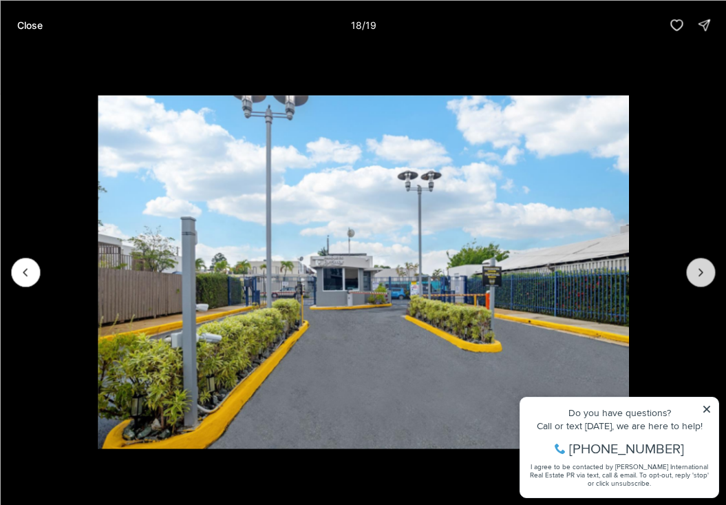
click at [702, 278] on icon "Next slide" at bounding box center [701, 272] width 14 height 14
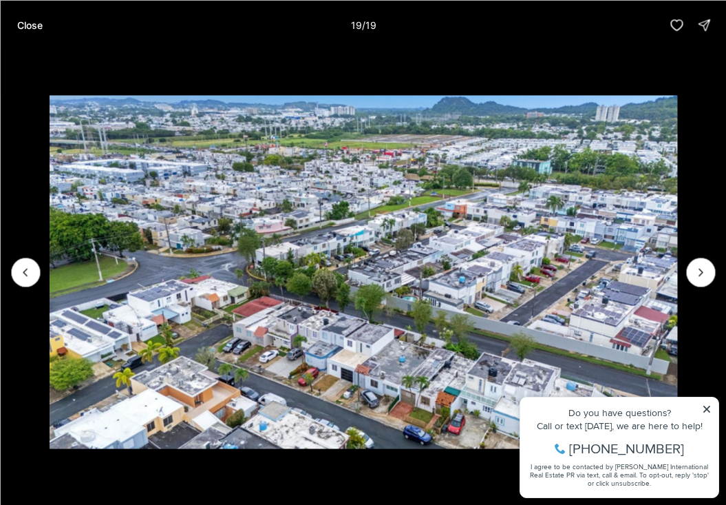
click at [704, 410] on li "19 of 19" at bounding box center [363, 272] width 726 height 444
click at [703, 410] on li "19 of 19" at bounding box center [363, 272] width 726 height 444
click at [706, 410] on li "19 of 19" at bounding box center [363, 272] width 726 height 444
click at [695, 334] on li "19 of 19" at bounding box center [363, 272] width 726 height 444
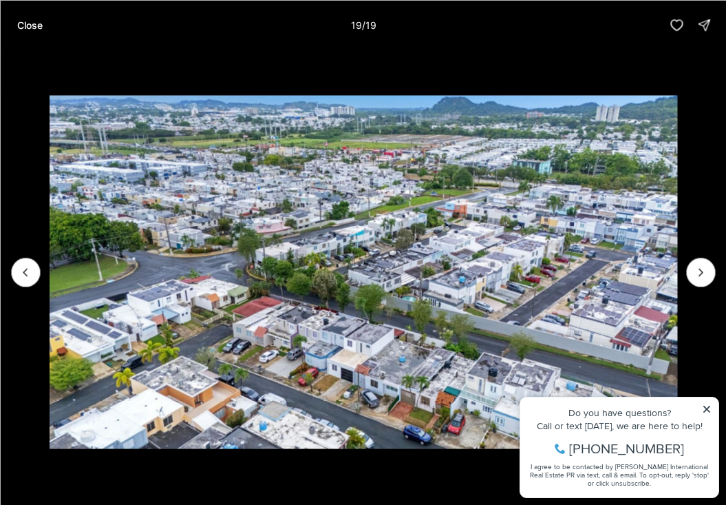
click at [708, 410] on li "19 of 19" at bounding box center [363, 272] width 726 height 444
click at [705, 275] on div at bounding box center [700, 271] width 29 height 29
click at [611, 264] on img "19 of 19" at bounding box center [363, 271] width 628 height 353
click at [708, 407] on li "19 of 19" at bounding box center [363, 272] width 726 height 444
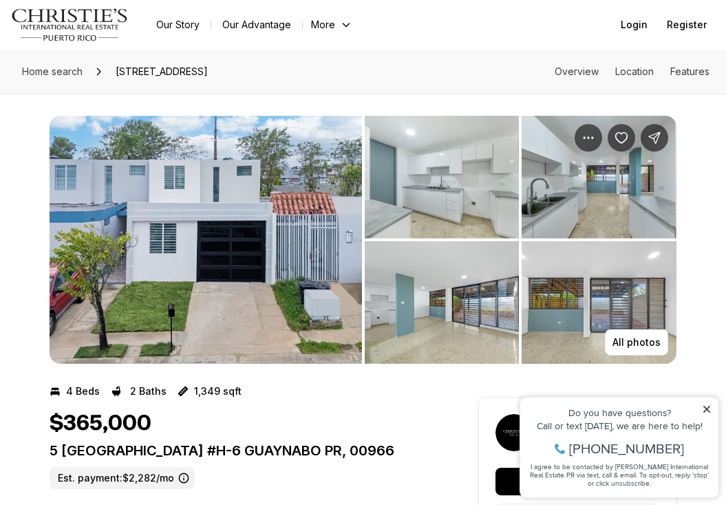
click at [299, 244] on img "View image gallery" at bounding box center [206, 240] width 313 height 248
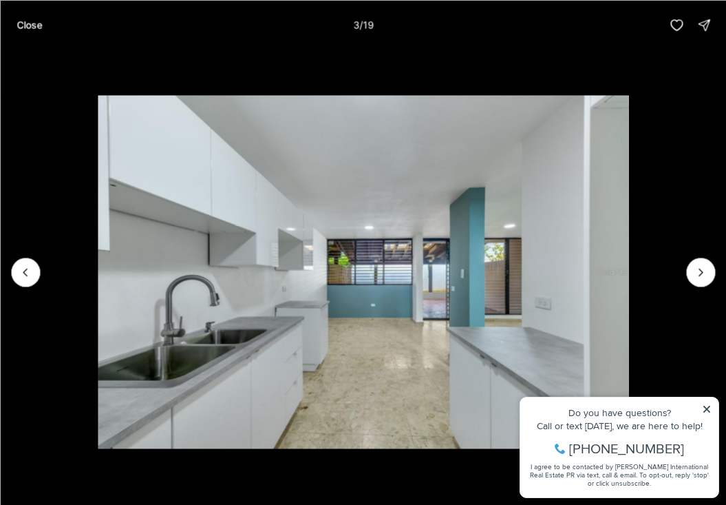
click at [708, 410] on li "3 of 19" at bounding box center [363, 272] width 726 height 444
click at [707, 410] on li "3 of 19" at bounding box center [363, 272] width 726 height 444
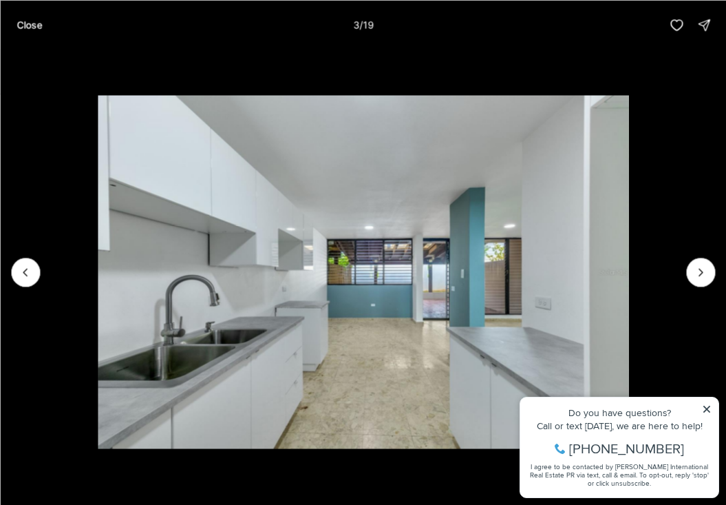
click at [707, 410] on li "3 of 19" at bounding box center [363, 272] width 726 height 444
click at [653, 347] on li "3 of 19" at bounding box center [363, 272] width 726 height 444
click at [706, 273] on icon "Next slide" at bounding box center [701, 272] width 14 height 14
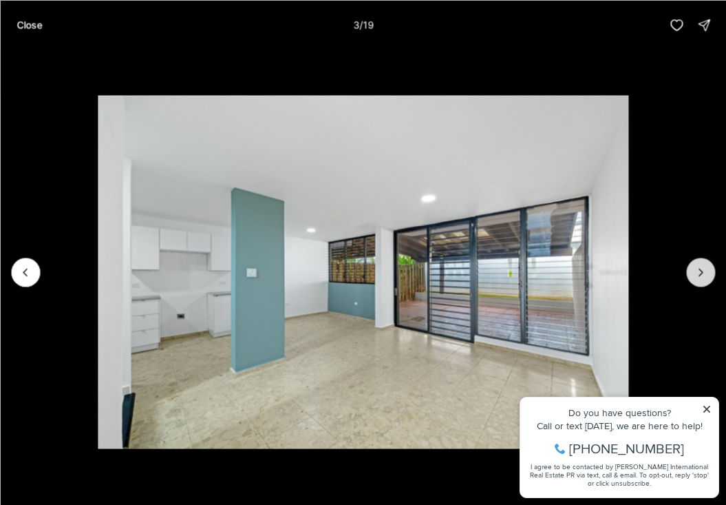
click at [707, 273] on icon "Next slide" at bounding box center [701, 272] width 14 height 14
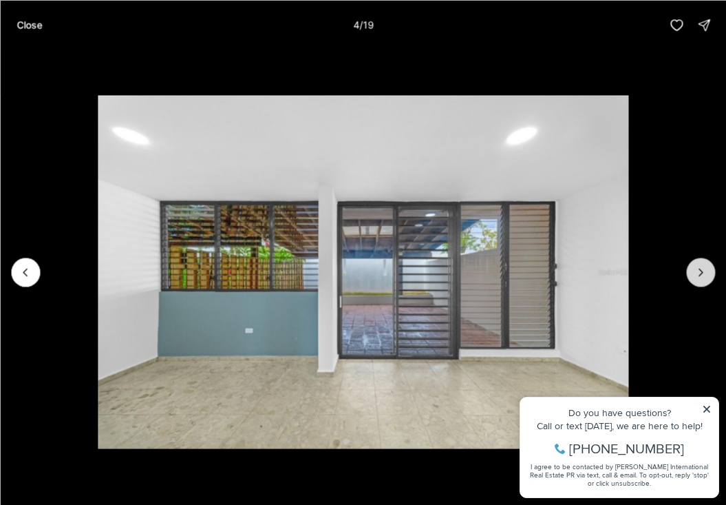
click at [707, 273] on icon "Next slide" at bounding box center [701, 272] width 14 height 14
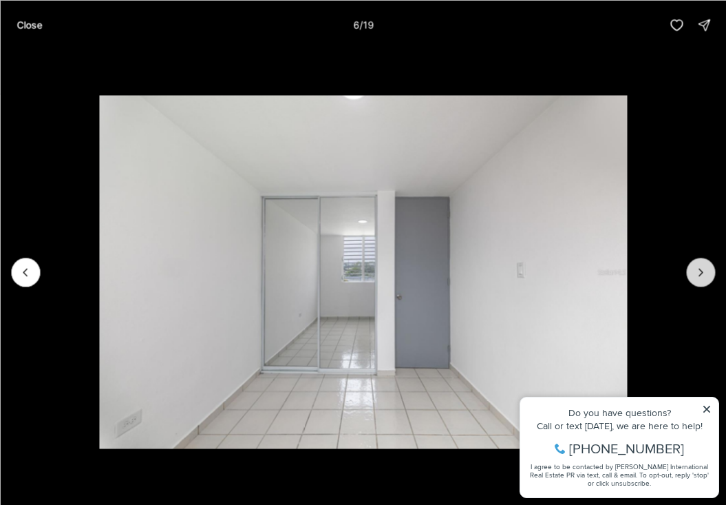
click at [707, 273] on icon "Next slide" at bounding box center [701, 272] width 14 height 14
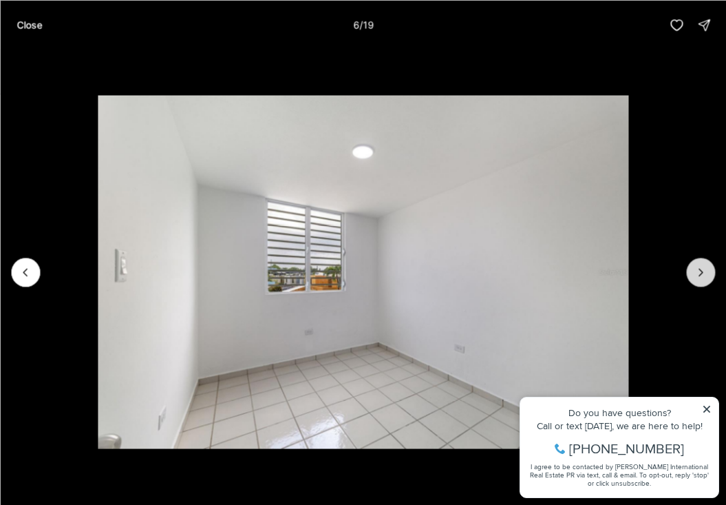
click at [707, 273] on icon "Next slide" at bounding box center [701, 272] width 14 height 14
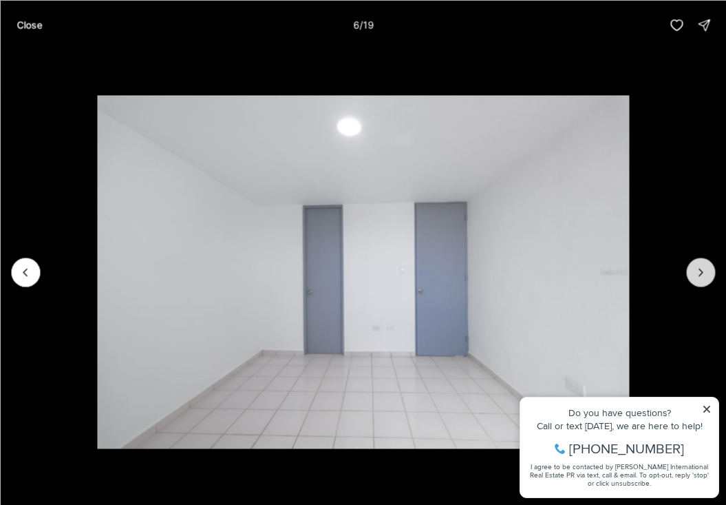
click at [707, 273] on icon "Next slide" at bounding box center [701, 272] width 14 height 14
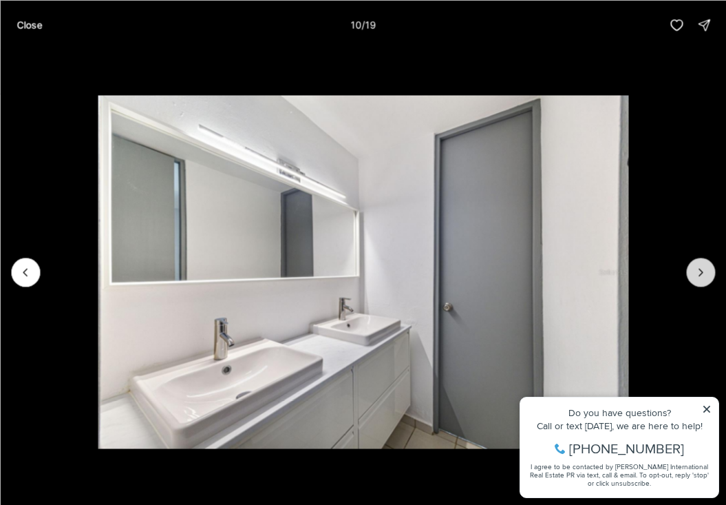
click at [707, 273] on icon "Next slide" at bounding box center [701, 272] width 14 height 14
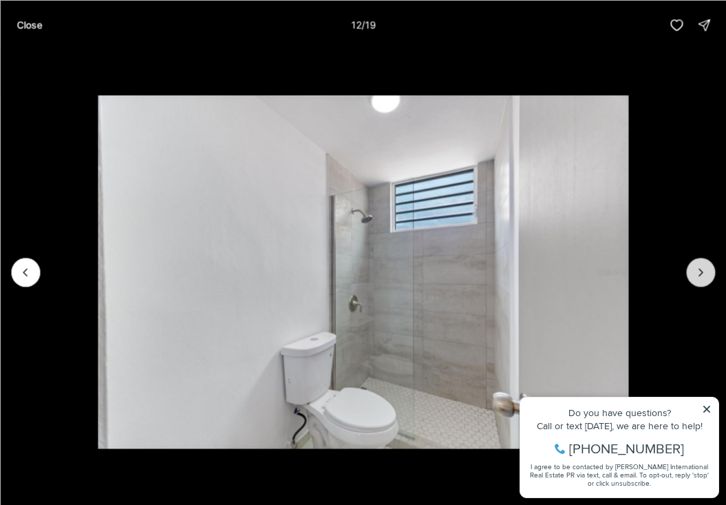
click at [707, 273] on icon "Next slide" at bounding box center [701, 272] width 14 height 14
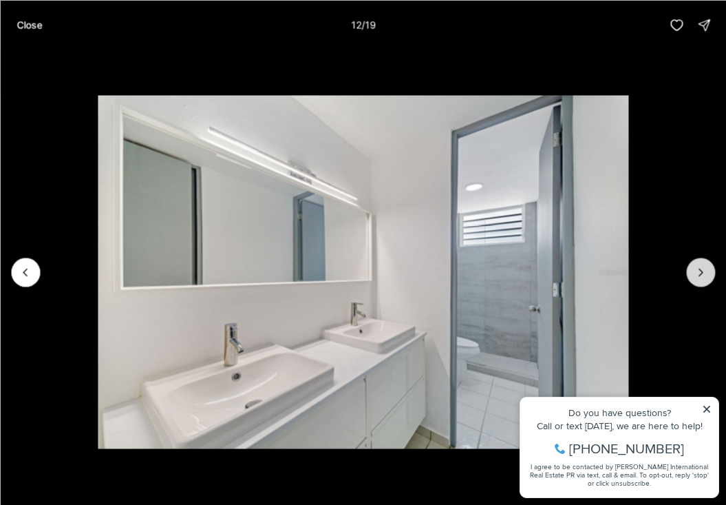
click at [707, 273] on icon "Next slide" at bounding box center [701, 272] width 14 height 14
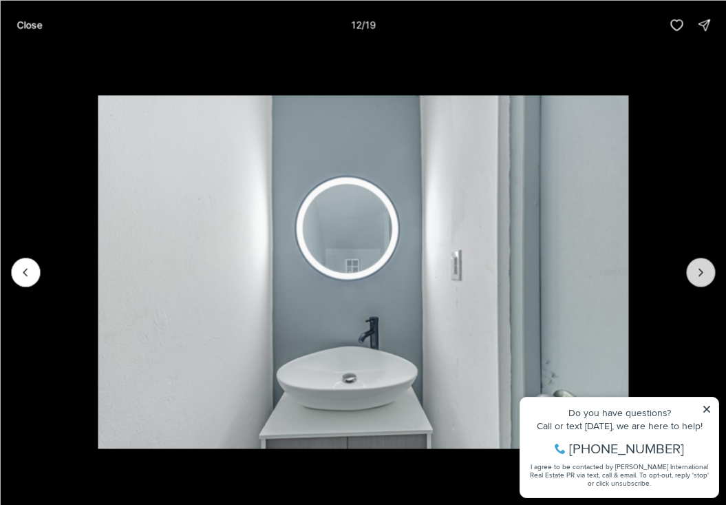
click at [707, 273] on icon "Next slide" at bounding box center [701, 272] width 14 height 14
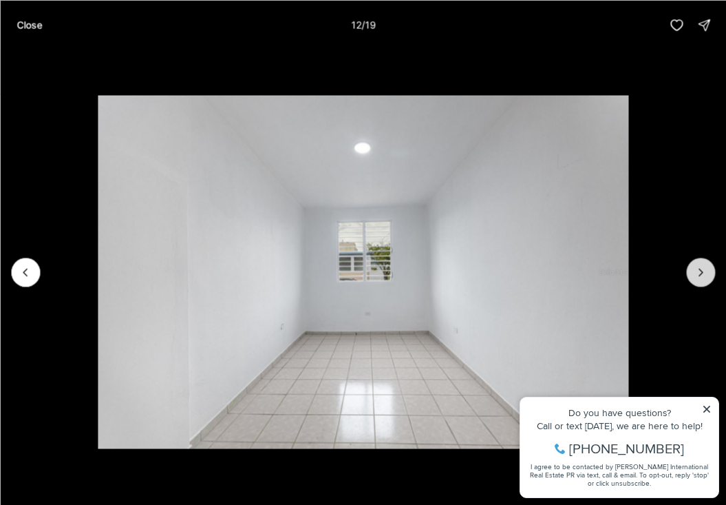
click at [707, 273] on icon "Next slide" at bounding box center [701, 272] width 14 height 14
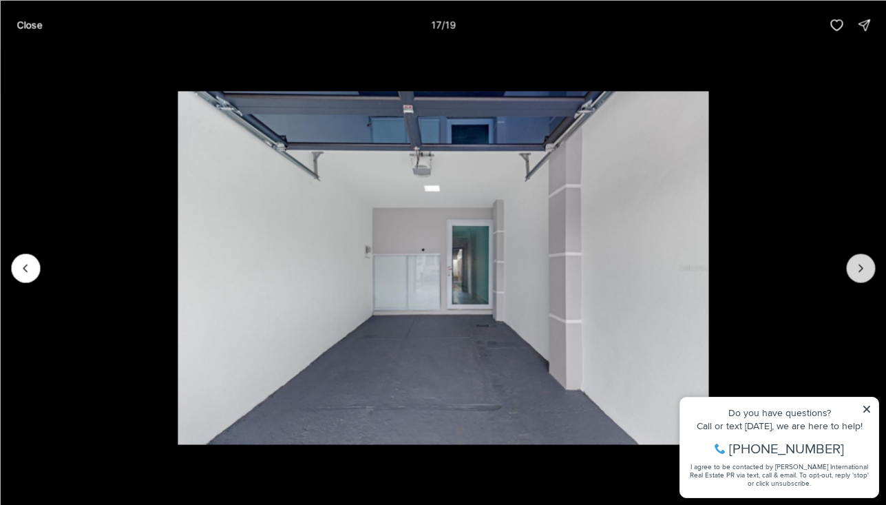
click at [726, 271] on icon "Next slide" at bounding box center [861, 268] width 14 height 14
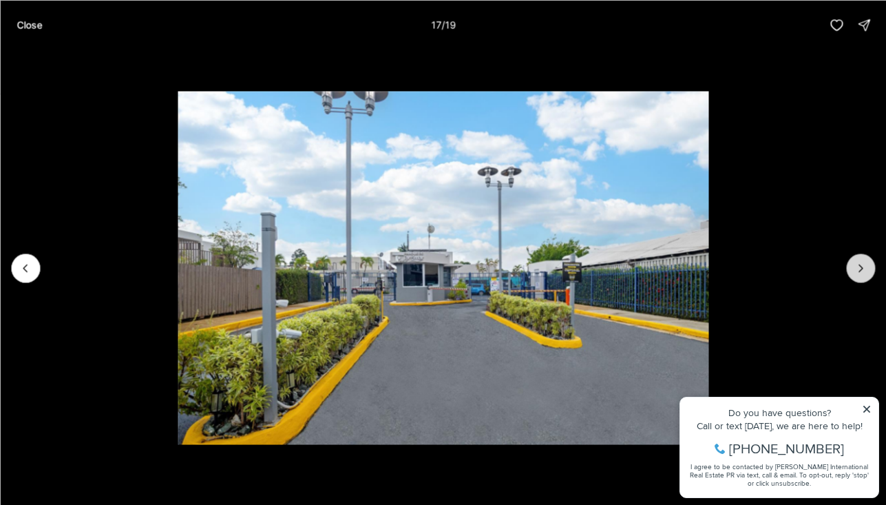
click at [726, 271] on icon "Next slide" at bounding box center [861, 268] width 14 height 14
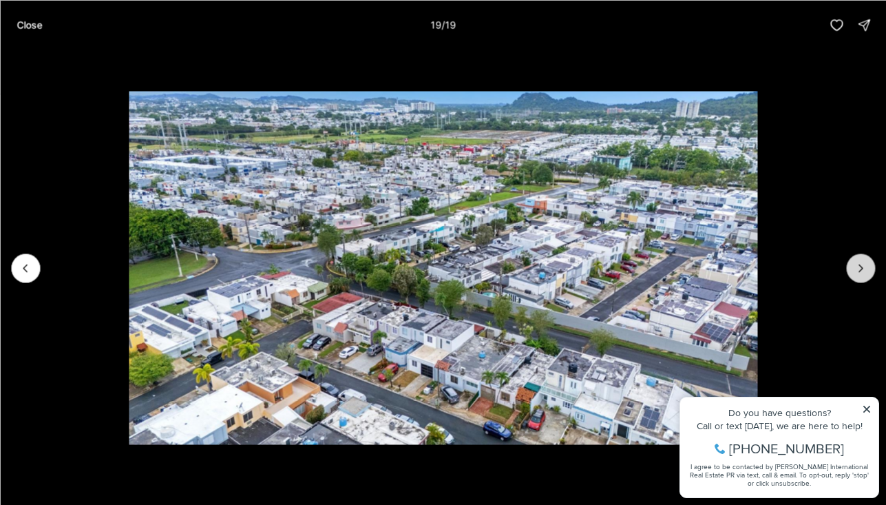
click at [726, 271] on div at bounding box center [860, 267] width 29 height 29
click at [726, 270] on div at bounding box center [860, 267] width 29 height 29
click at [30, 256] on button "Previous slide" at bounding box center [25, 267] width 29 height 29
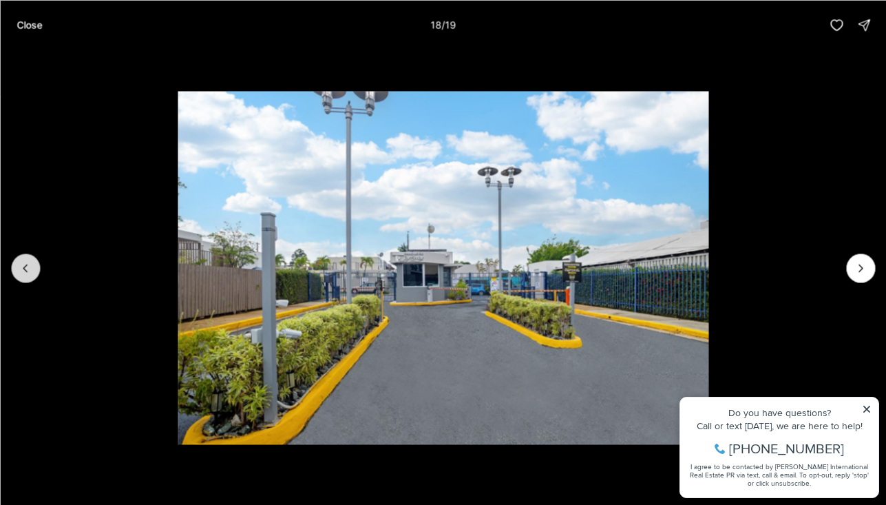
click at [26, 264] on icon "Previous slide" at bounding box center [24, 267] width 3 height 7
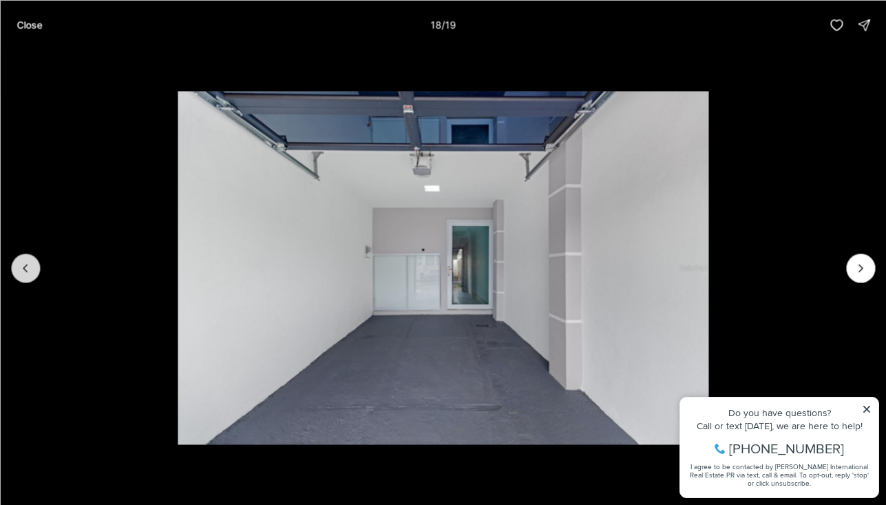
click at [26, 264] on icon "Previous slide" at bounding box center [24, 267] width 3 height 7
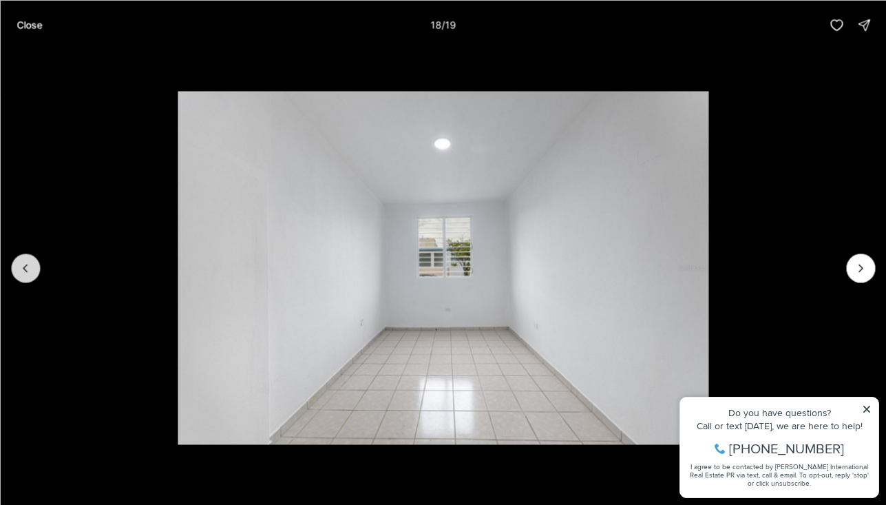
click at [26, 264] on icon "Previous slide" at bounding box center [24, 267] width 3 height 7
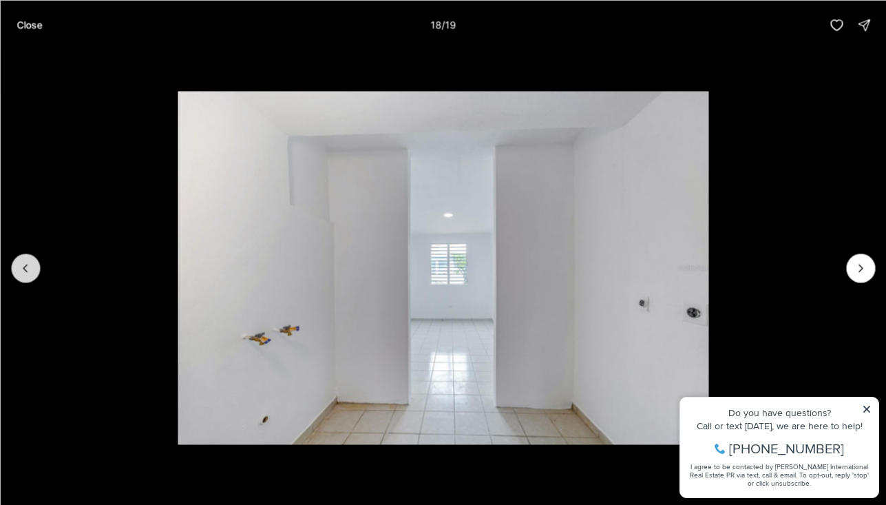
click at [26, 264] on icon "Previous slide" at bounding box center [24, 267] width 3 height 7
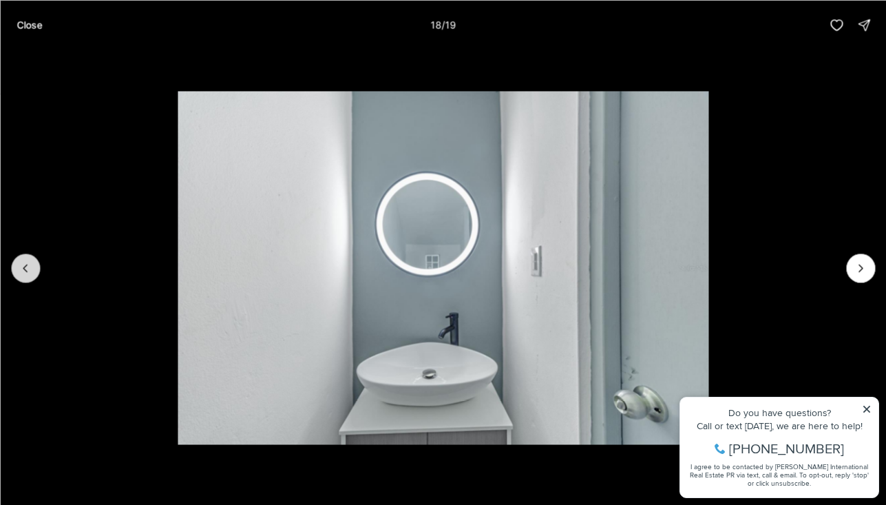
click at [26, 264] on icon "Previous slide" at bounding box center [24, 267] width 3 height 7
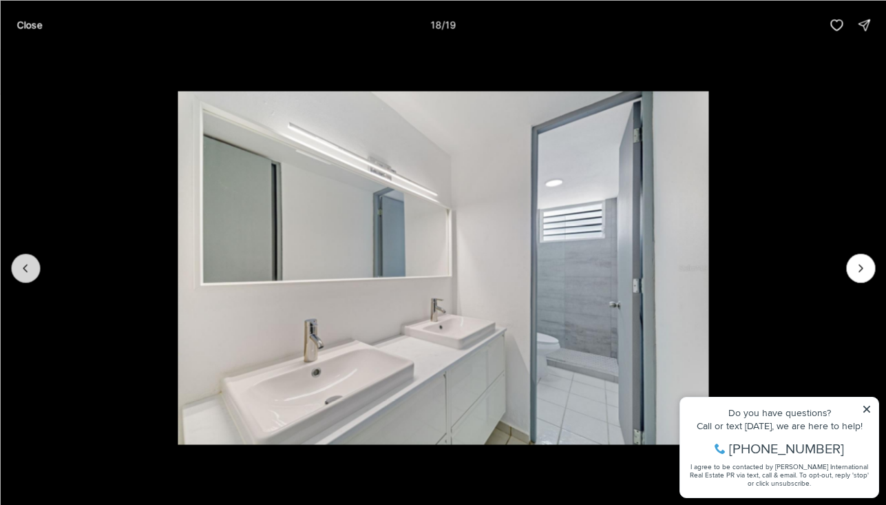
click at [26, 264] on icon "Previous slide" at bounding box center [24, 267] width 3 height 7
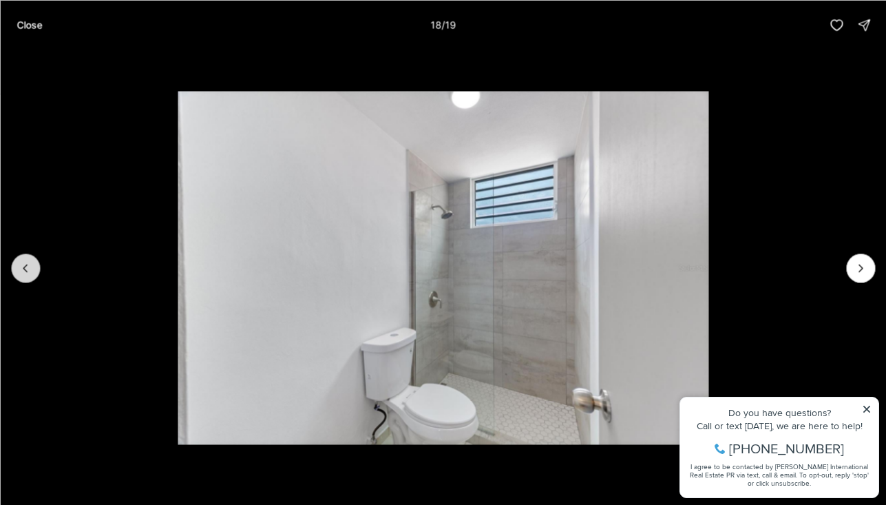
click at [26, 264] on icon "Previous slide" at bounding box center [24, 267] width 3 height 7
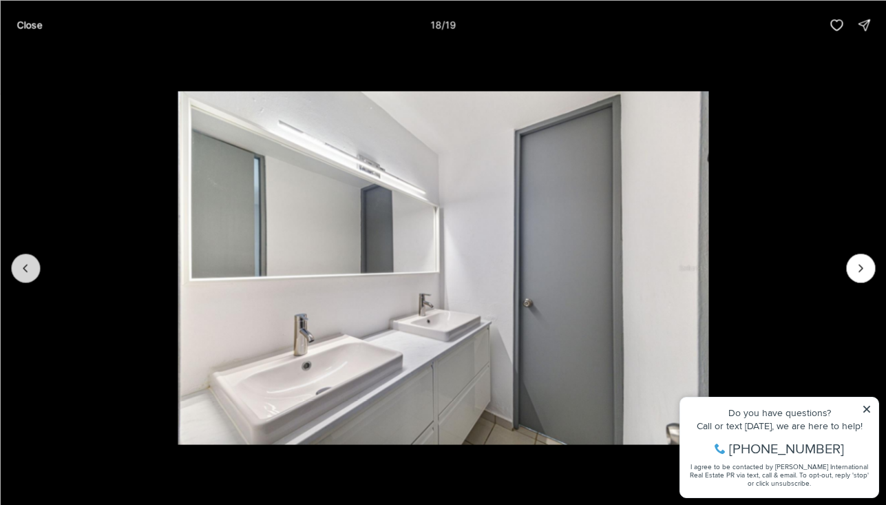
click at [26, 264] on icon "Previous slide" at bounding box center [24, 267] width 3 height 7
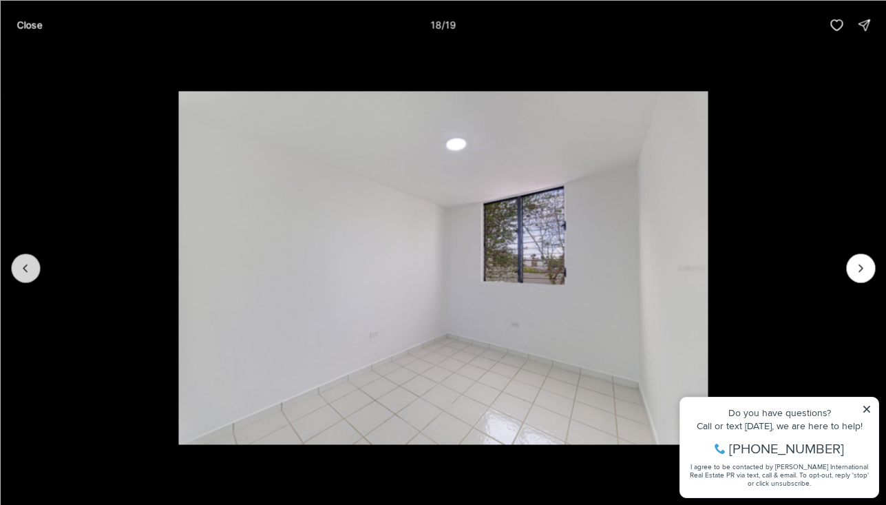
click at [26, 264] on icon "Previous slide" at bounding box center [24, 267] width 3 height 7
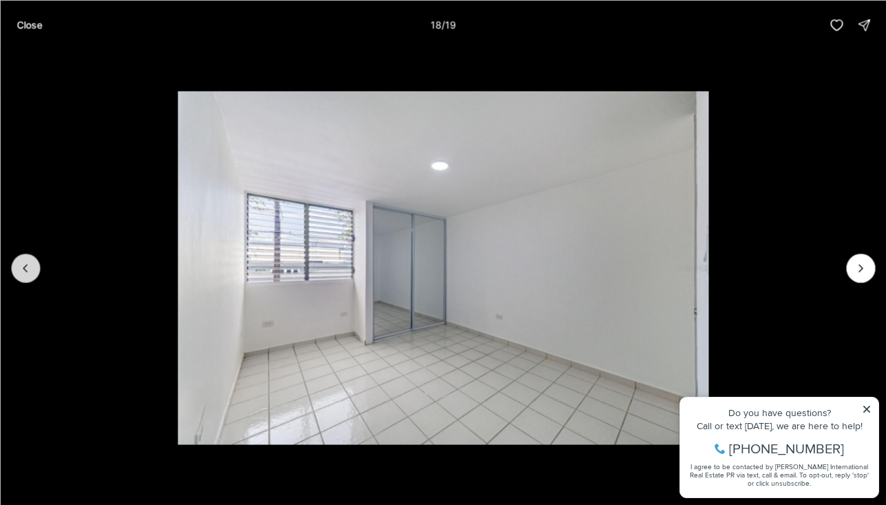
click at [26, 264] on icon "Previous slide" at bounding box center [24, 267] width 3 height 7
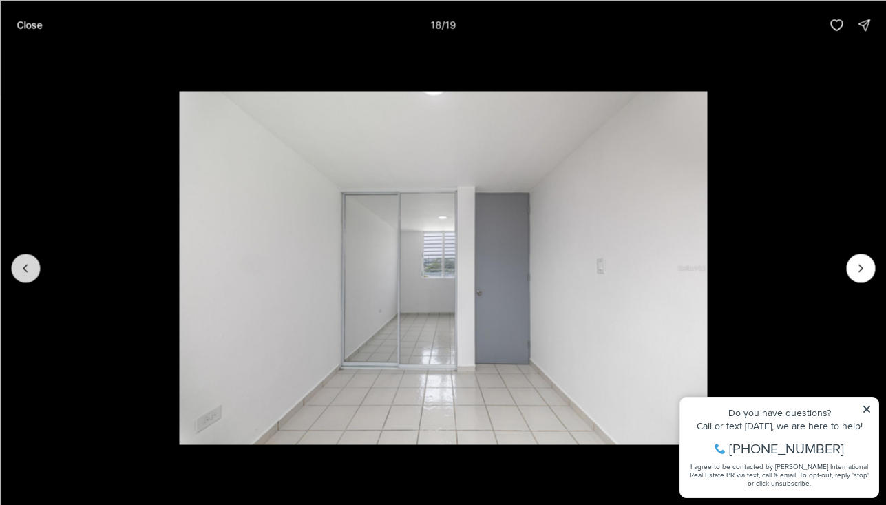
click at [26, 264] on icon "Previous slide" at bounding box center [24, 267] width 3 height 7
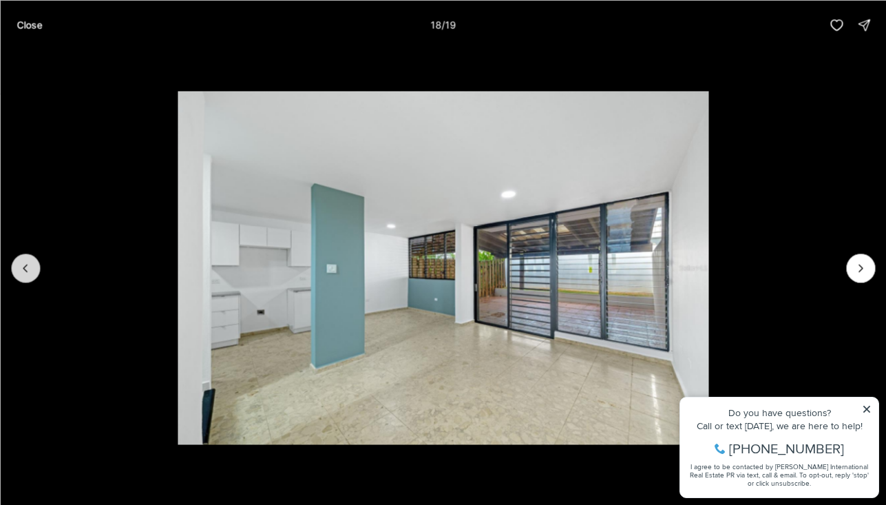
click at [26, 264] on icon "Previous slide" at bounding box center [24, 267] width 3 height 7
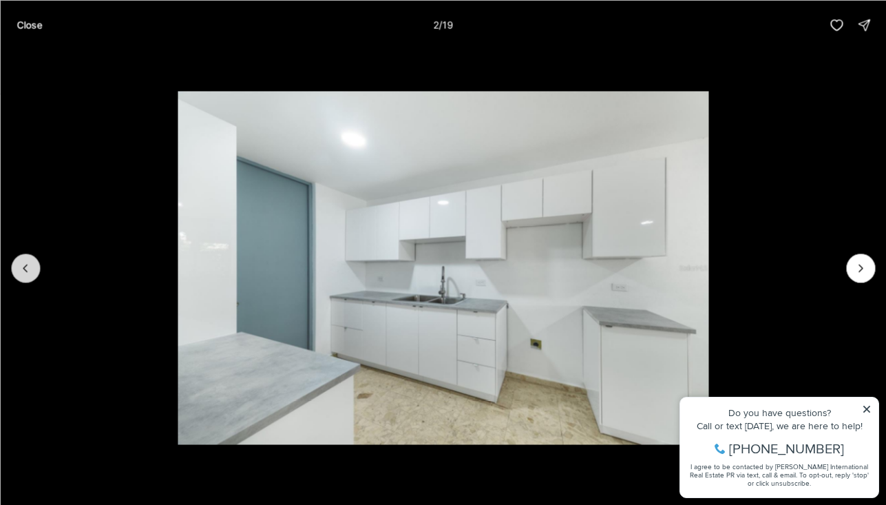
click at [27, 264] on icon "Previous slide" at bounding box center [26, 268] width 14 height 14
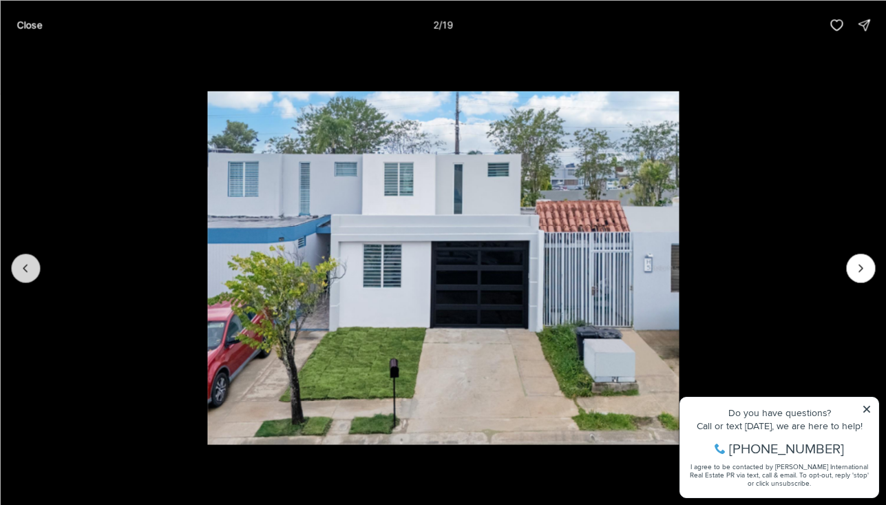
click at [27, 264] on icon "Previous slide" at bounding box center [26, 268] width 14 height 14
click at [29, 264] on div at bounding box center [25, 267] width 29 height 29
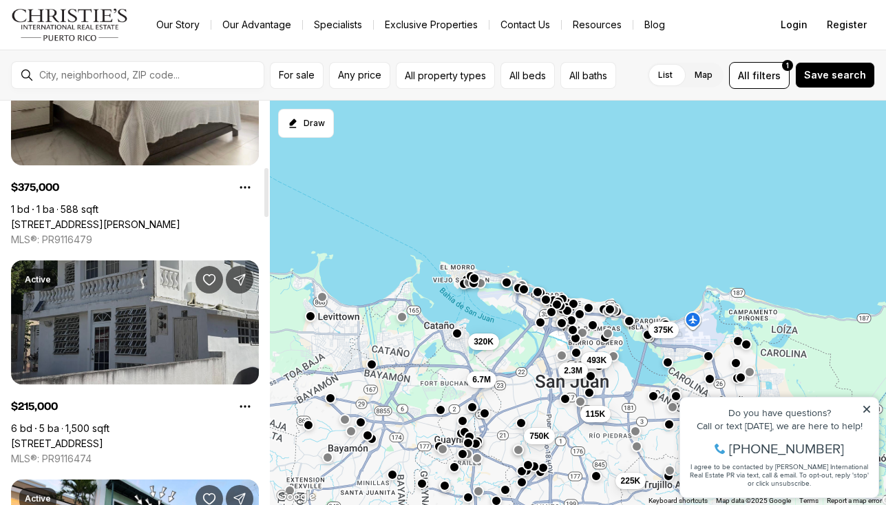
scroll to position [555, 0]
